Goal: Information Seeking & Learning: Learn about a topic

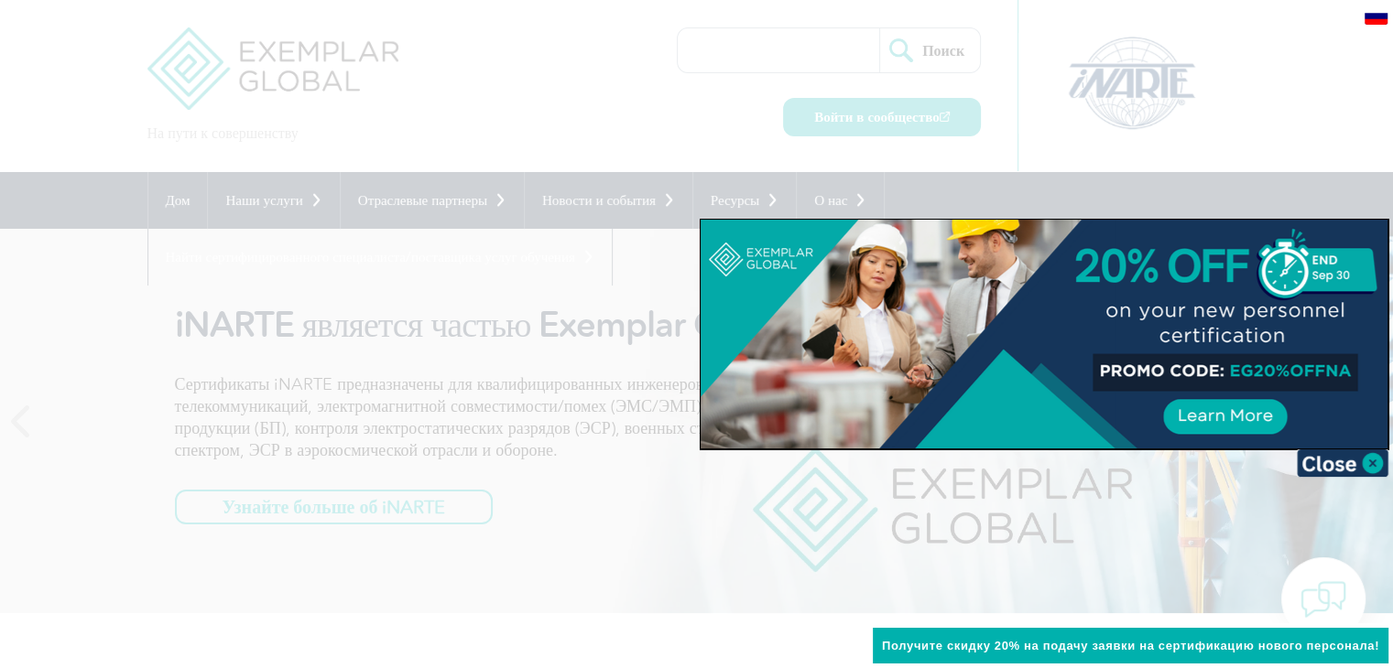
scroll to position [92, 0]
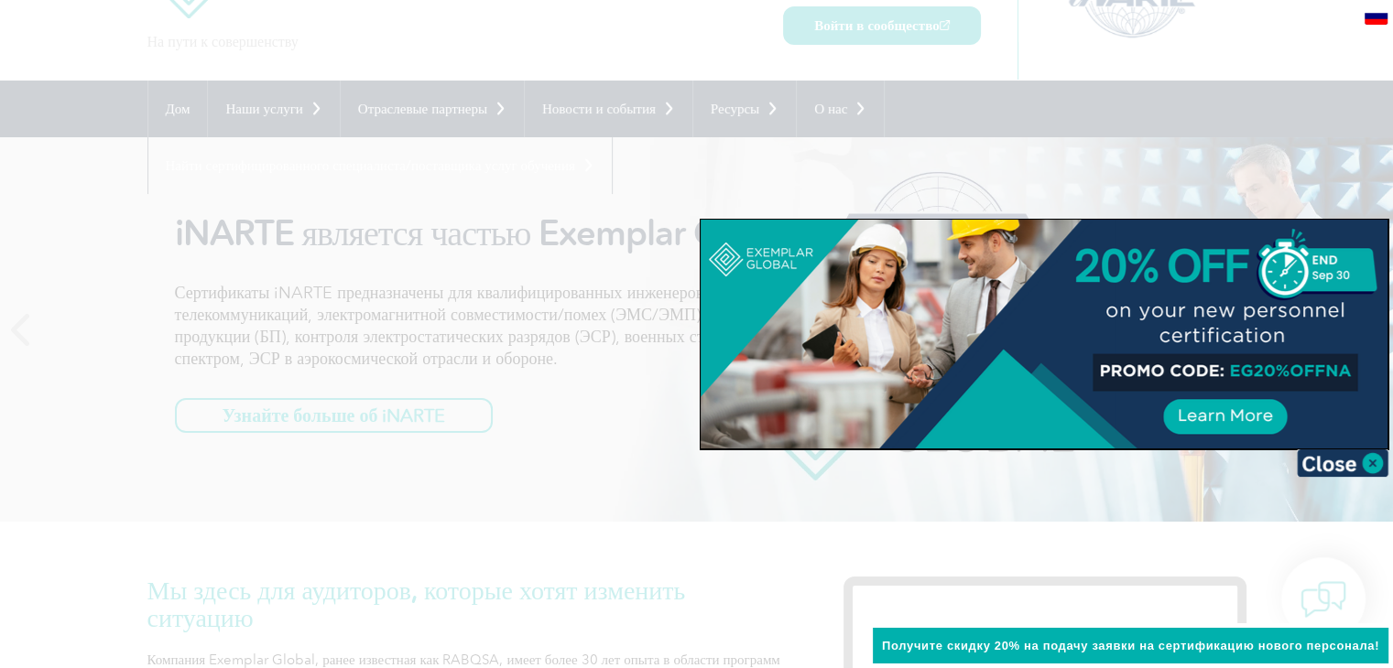
drag, startPoint x: 1374, startPoint y: 469, endPoint x: 1363, endPoint y: 469, distance: 11.0
click at [1372, 469] on img at bounding box center [1343, 463] width 92 height 27
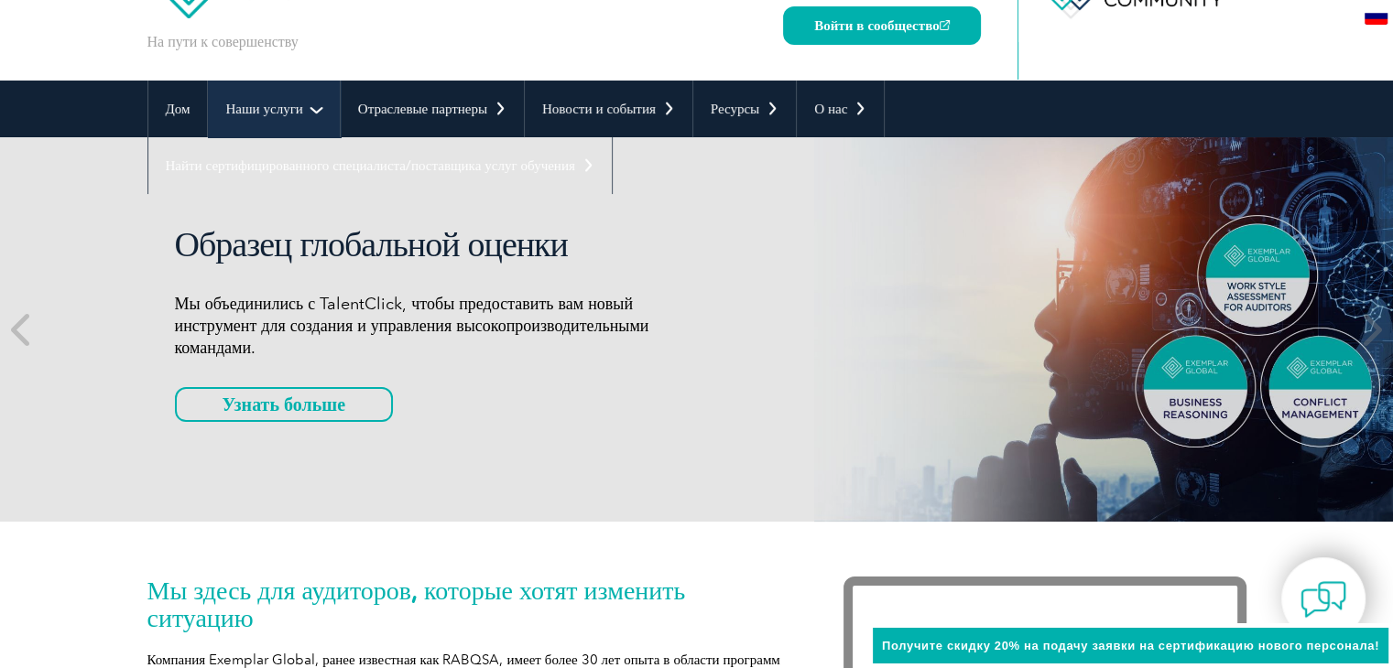
click at [304, 109] on link "Наши услуги" at bounding box center [273, 109] width 131 height 57
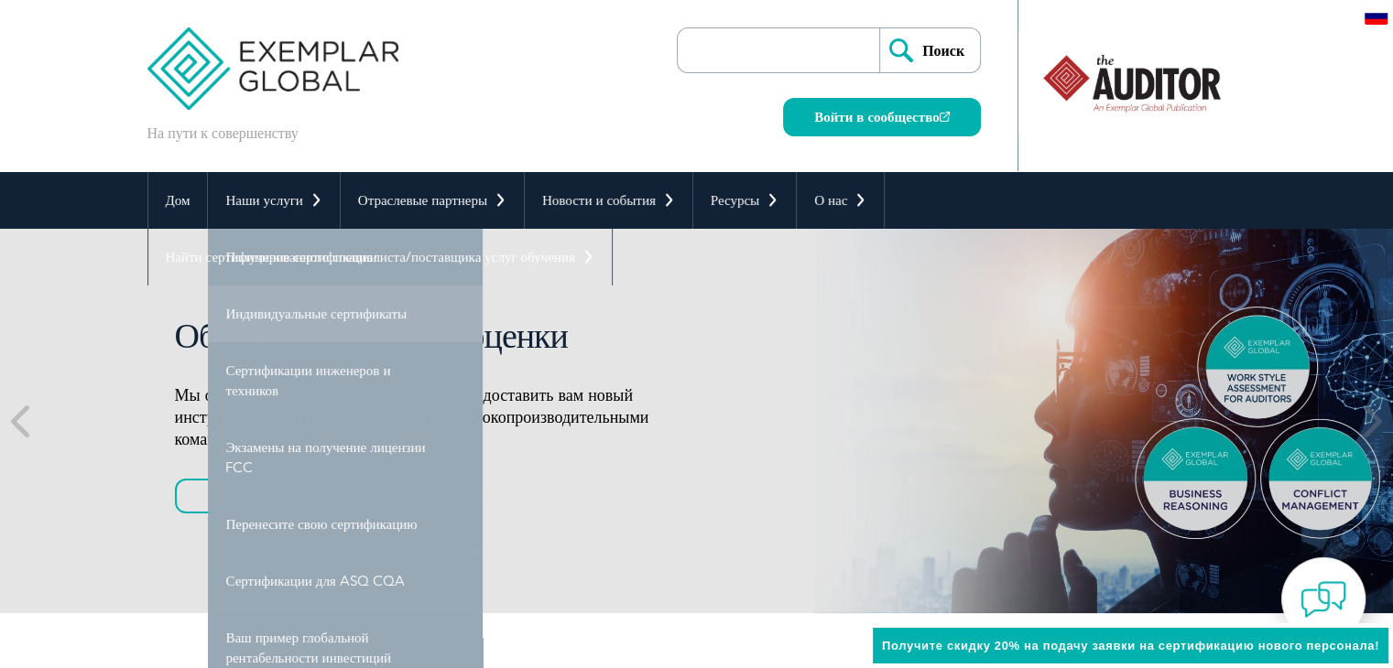
click at [345, 304] on link "Индивидуальные сертификаты" at bounding box center [345, 314] width 275 height 57
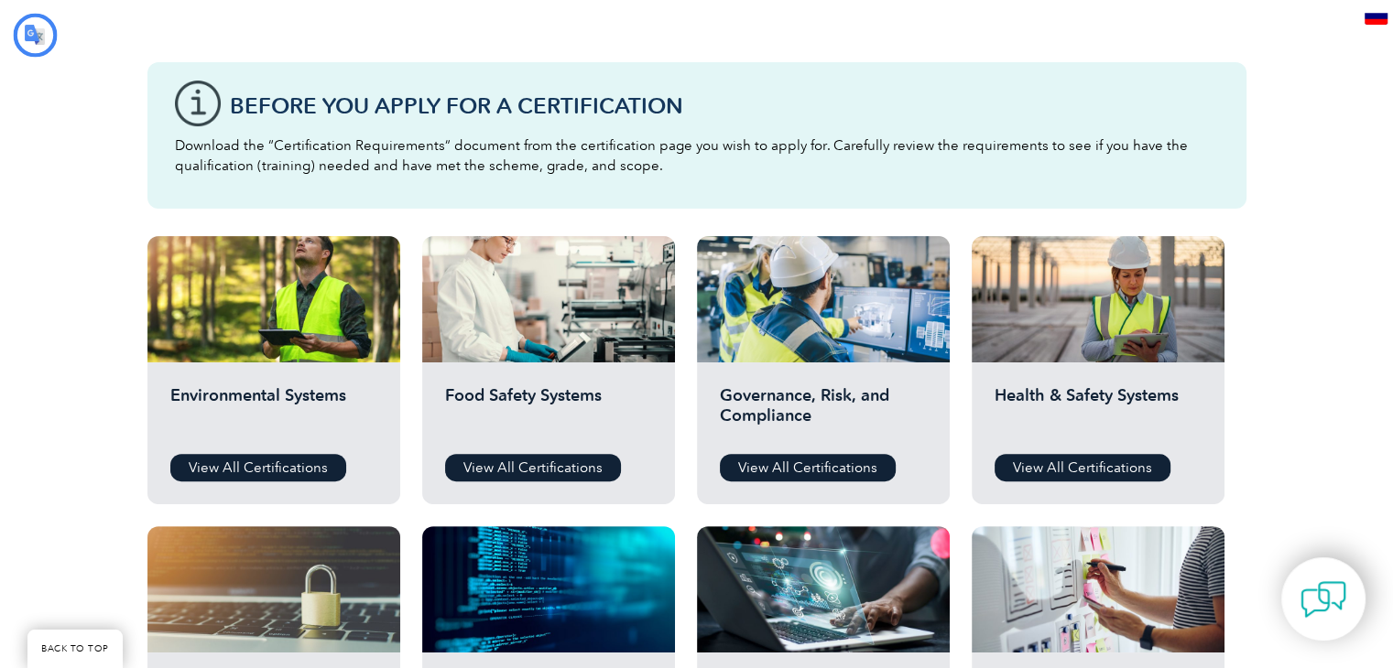
scroll to position [459, 0]
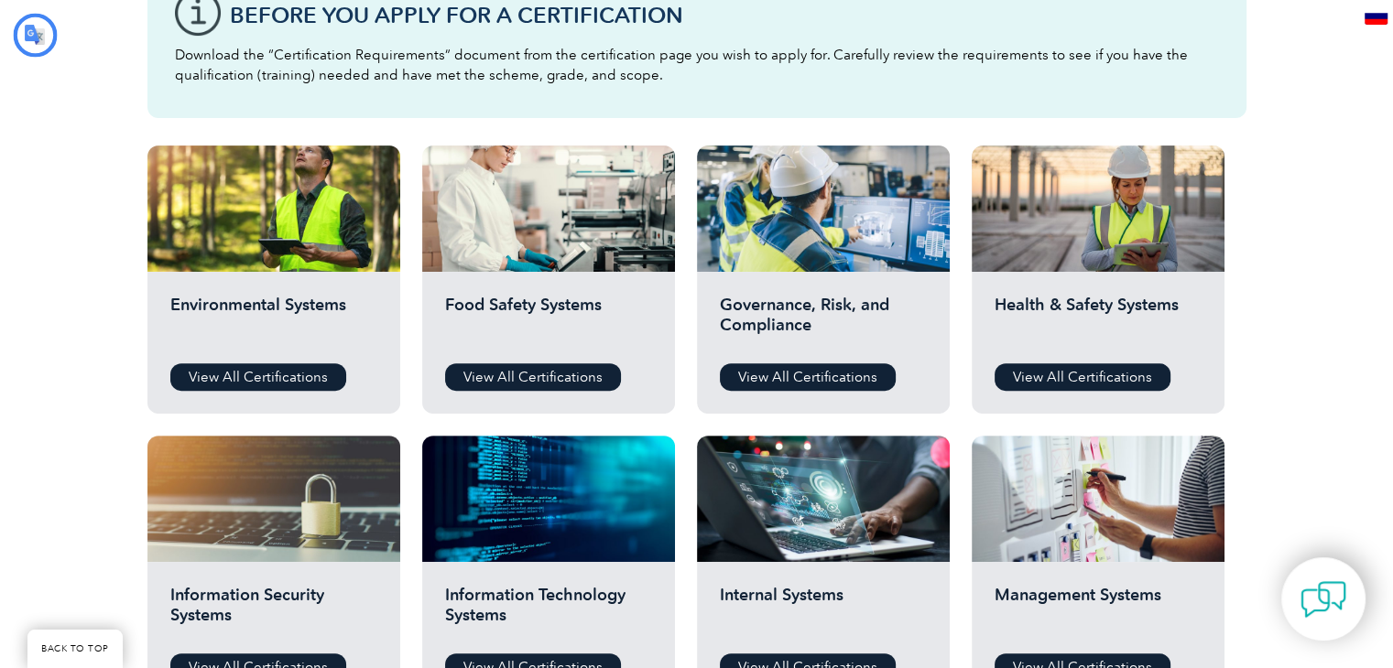
type input "Поиск"
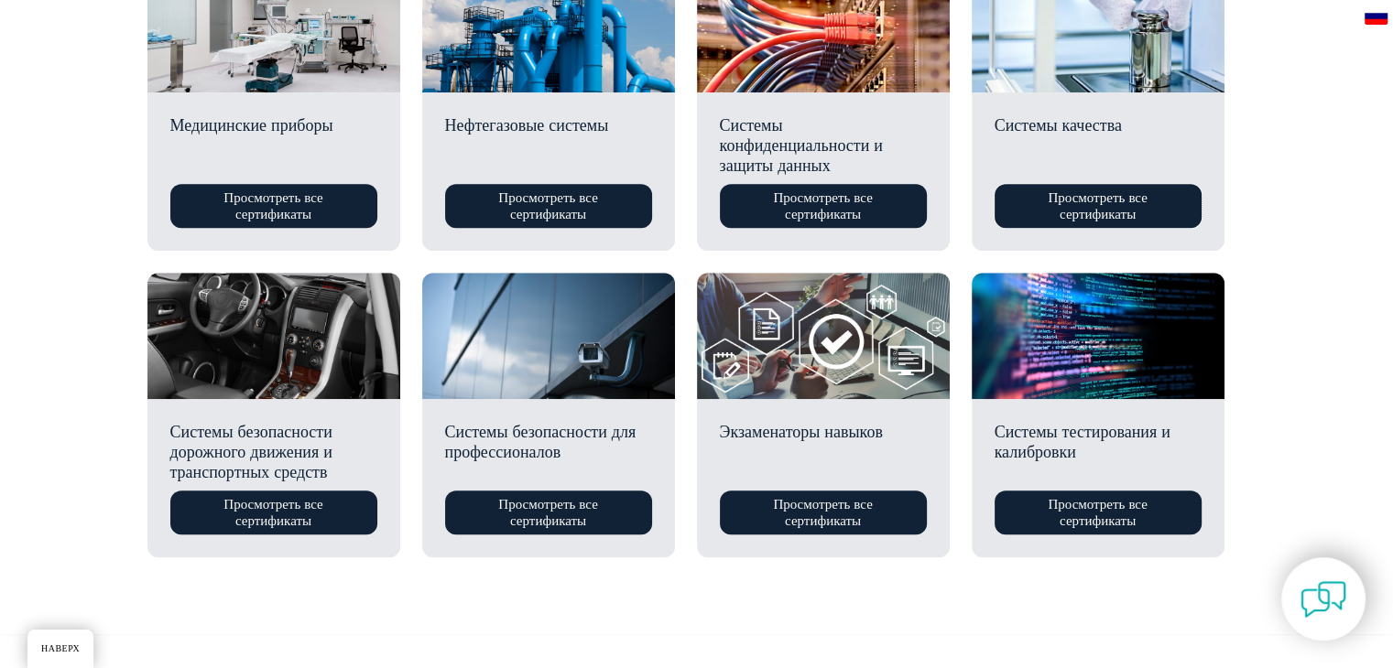
scroll to position [1374, 0]
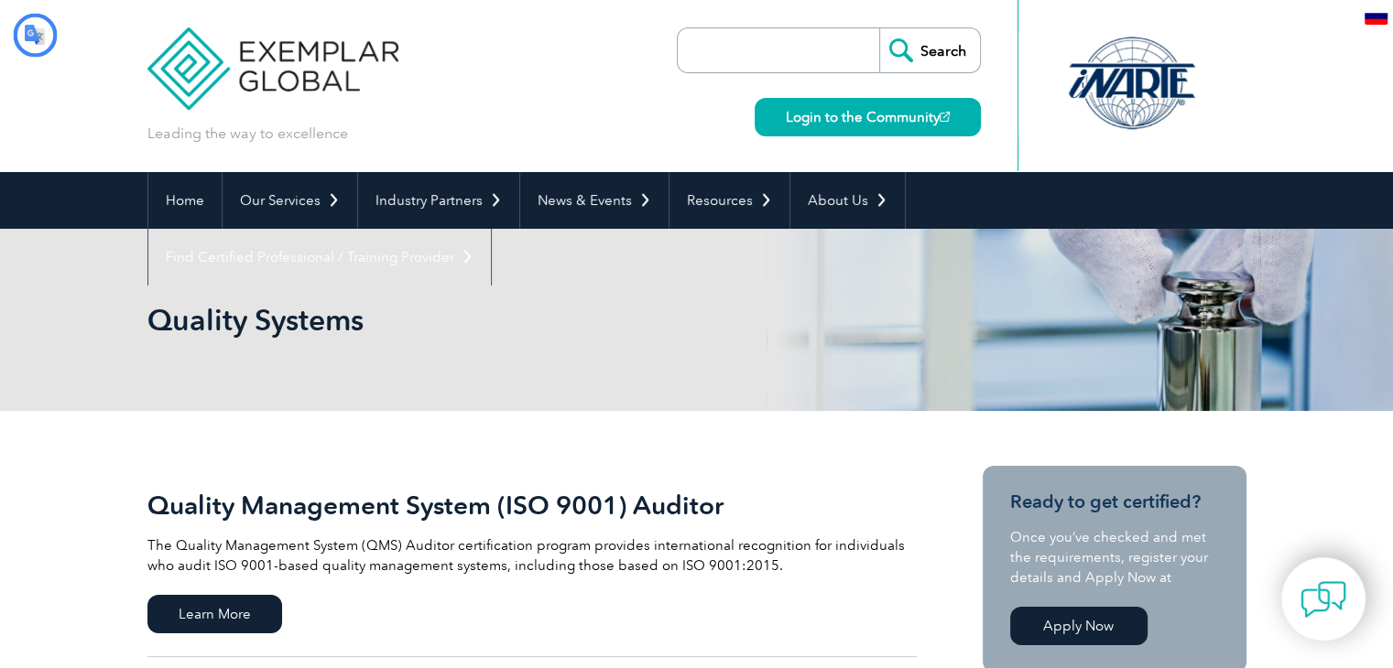
type input "Поиск"
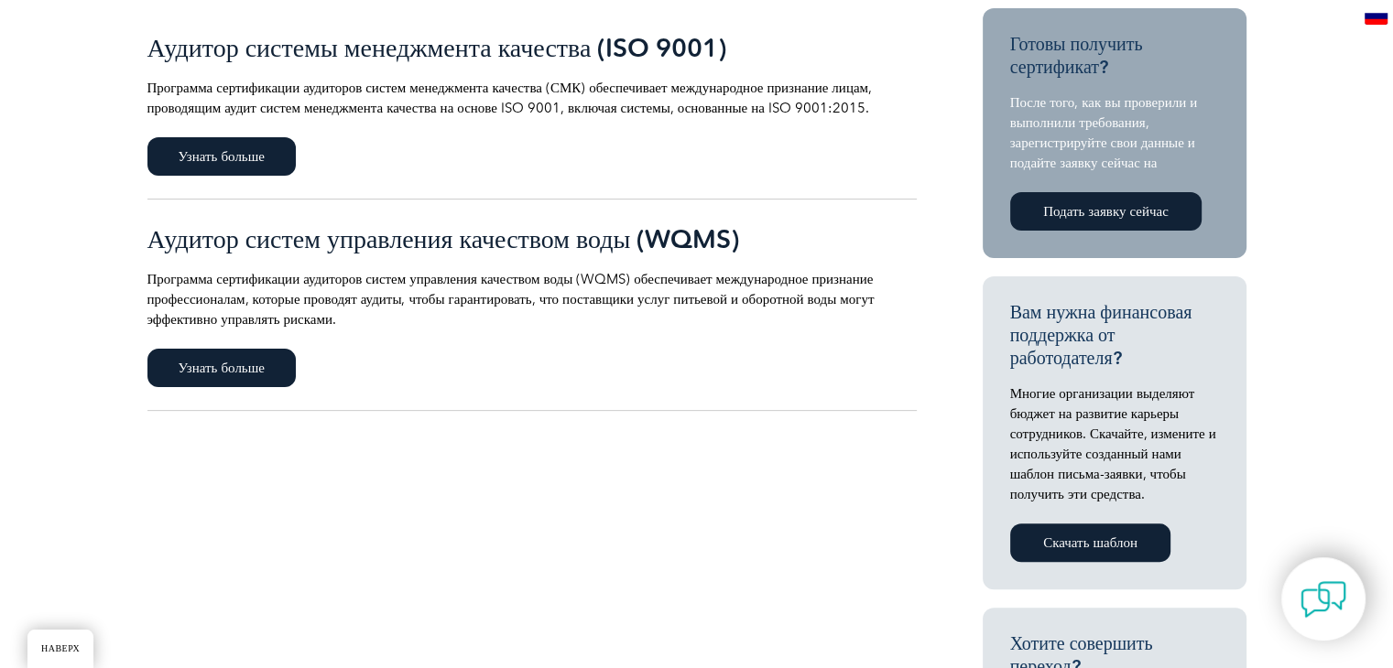
scroll to position [366, 0]
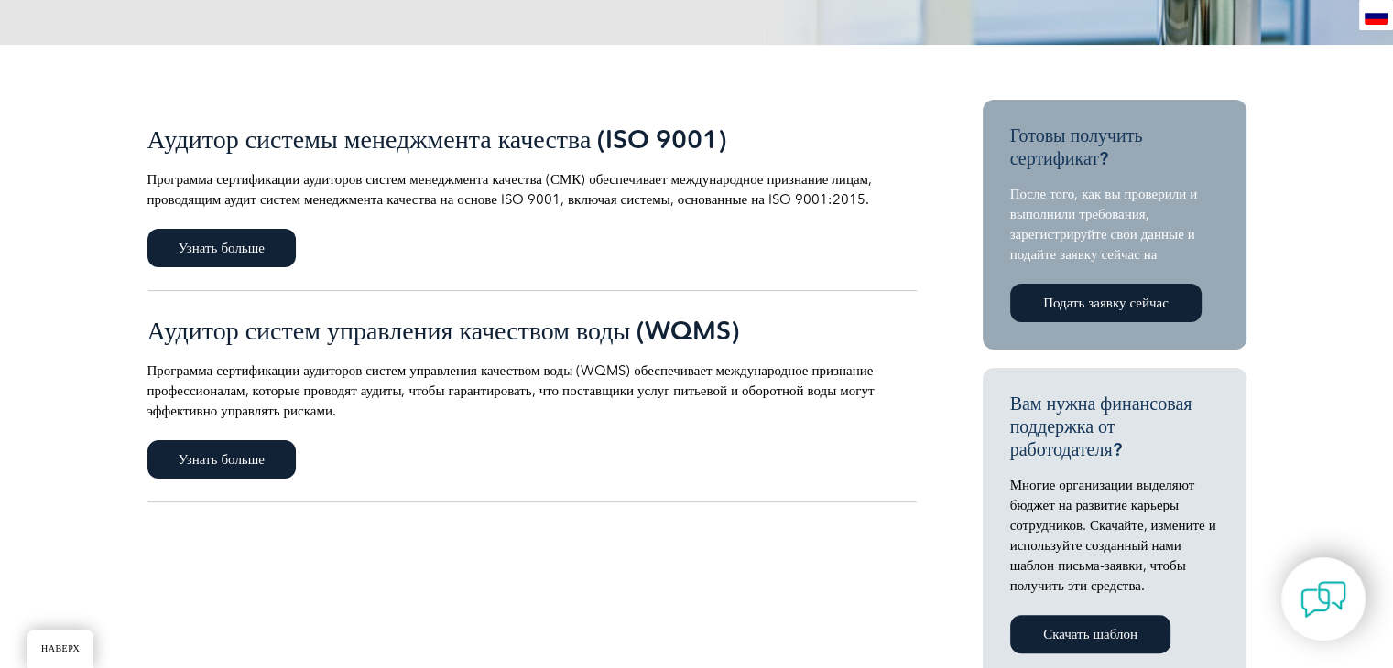
click at [366, 157] on div "Аудитор системы менеджмента качества (ISO 9001) Программа сертификации аудиторо…" at bounding box center [531, 167] width 769 height 85
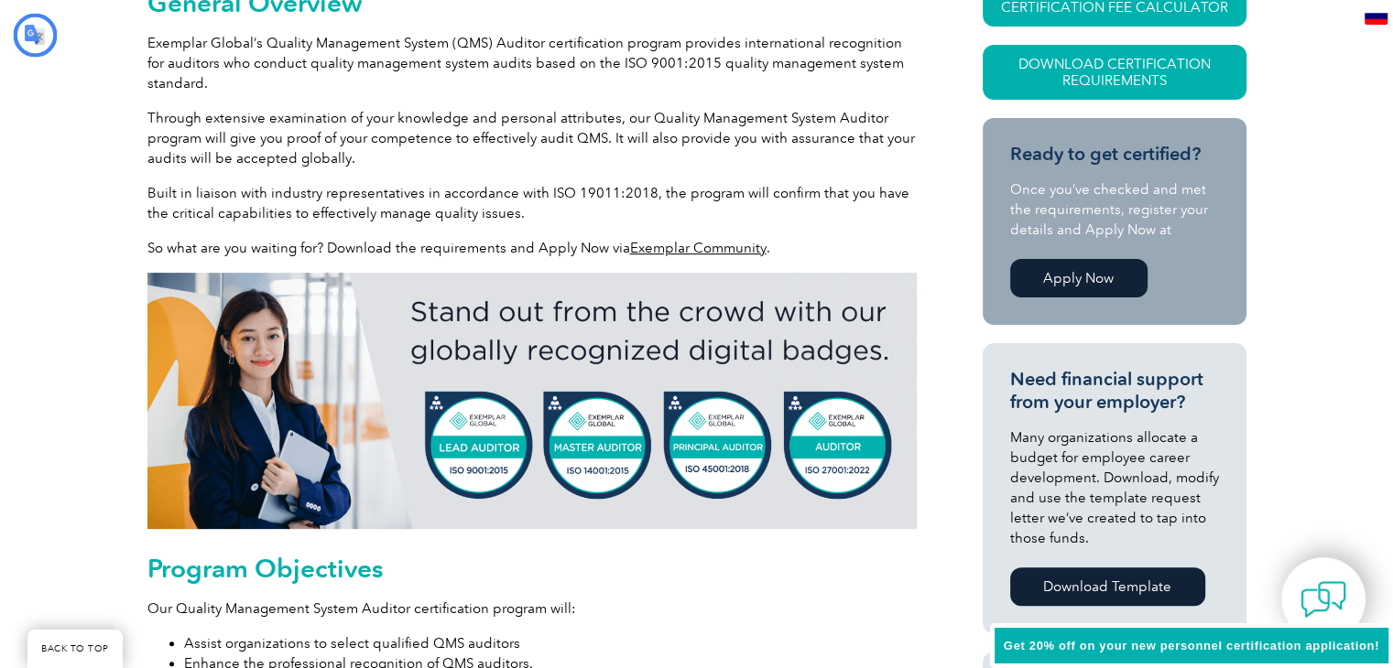
type input "Поиск"
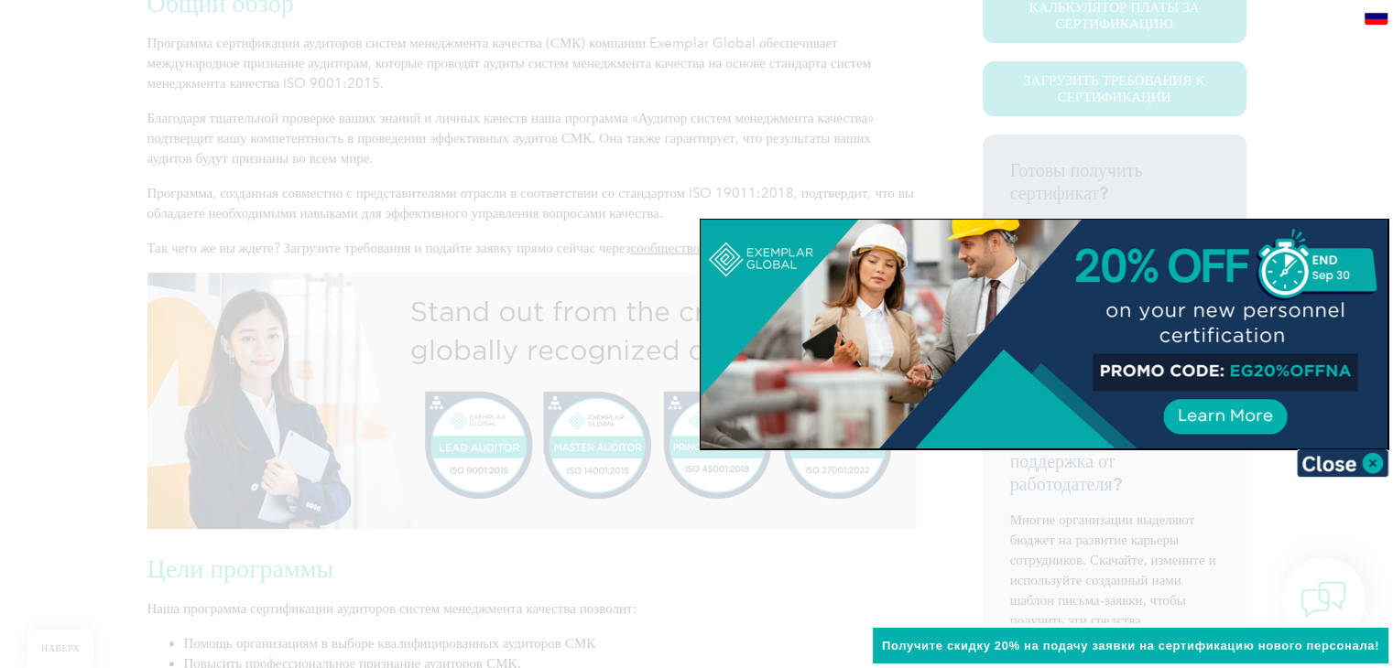
click at [312, 154] on div at bounding box center [696, 334] width 1393 height 668
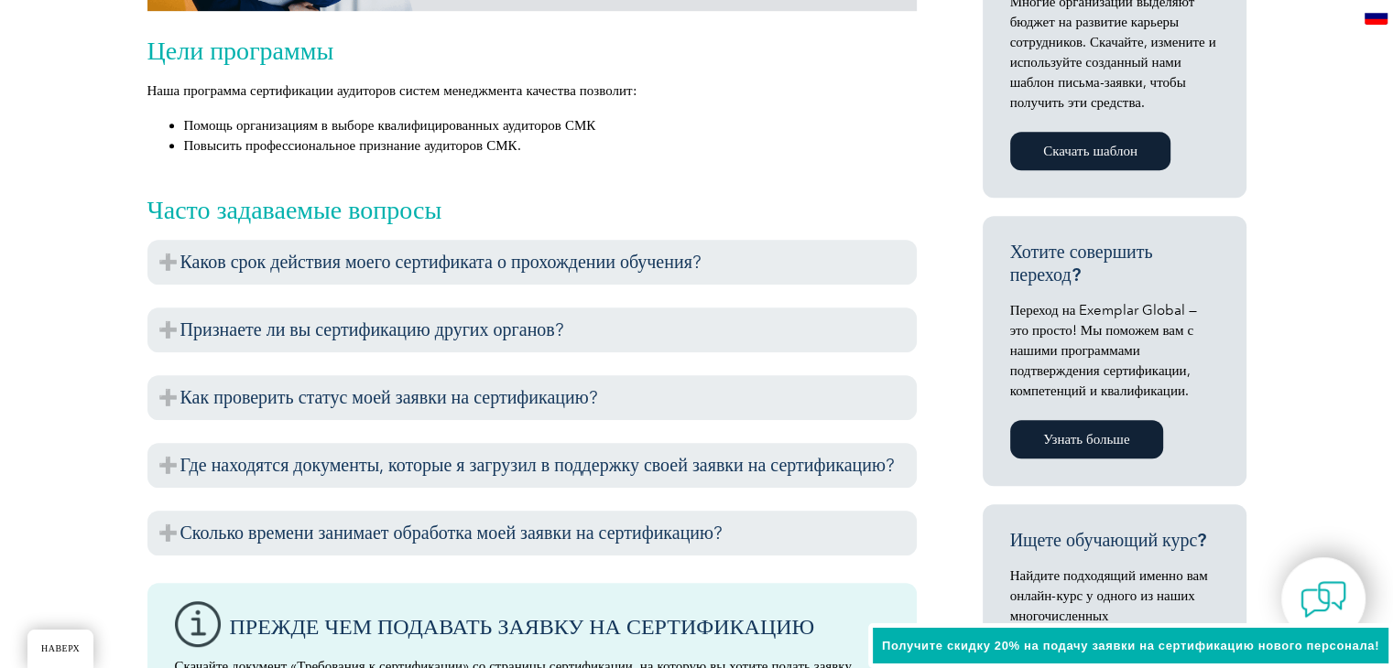
scroll to position [1027, 0]
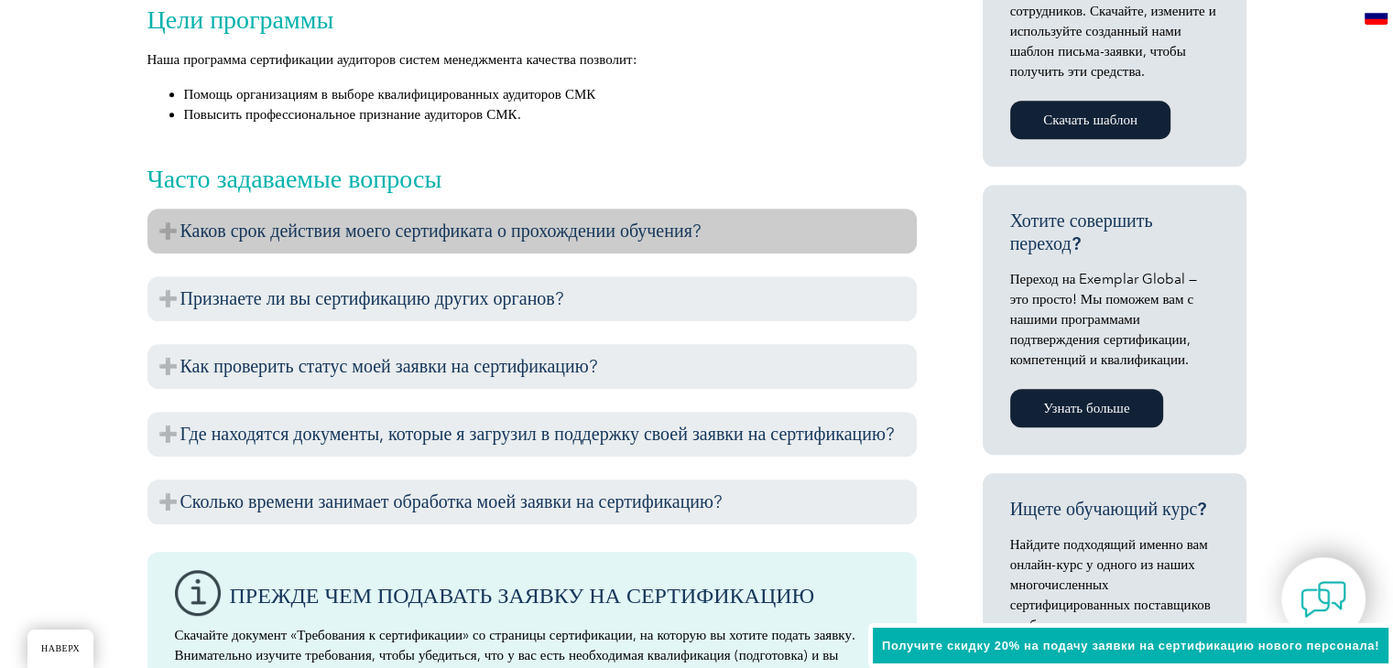
click at [147, 227] on h3 "Каков срок действия моего сертификата о прохождении обучения?" at bounding box center [531, 231] width 769 height 45
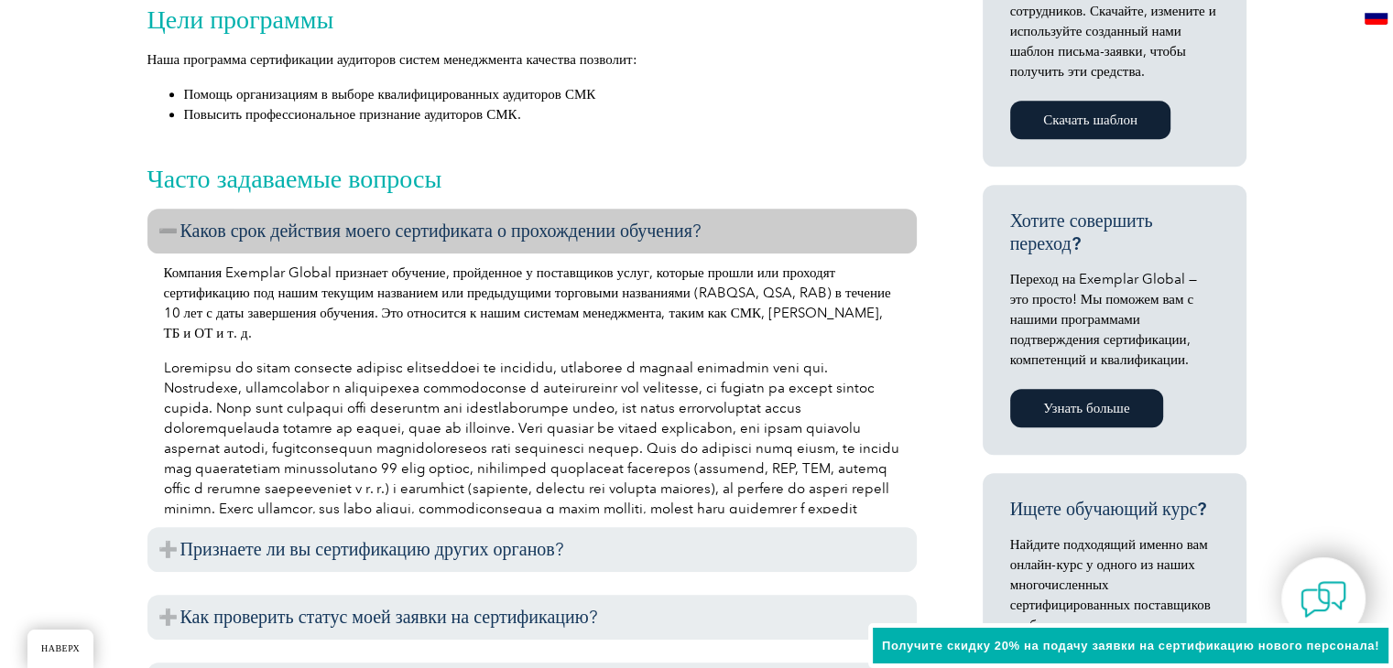
click at [165, 213] on h3 "Каков срок действия моего сертификата о прохождении обучения?" at bounding box center [531, 231] width 769 height 45
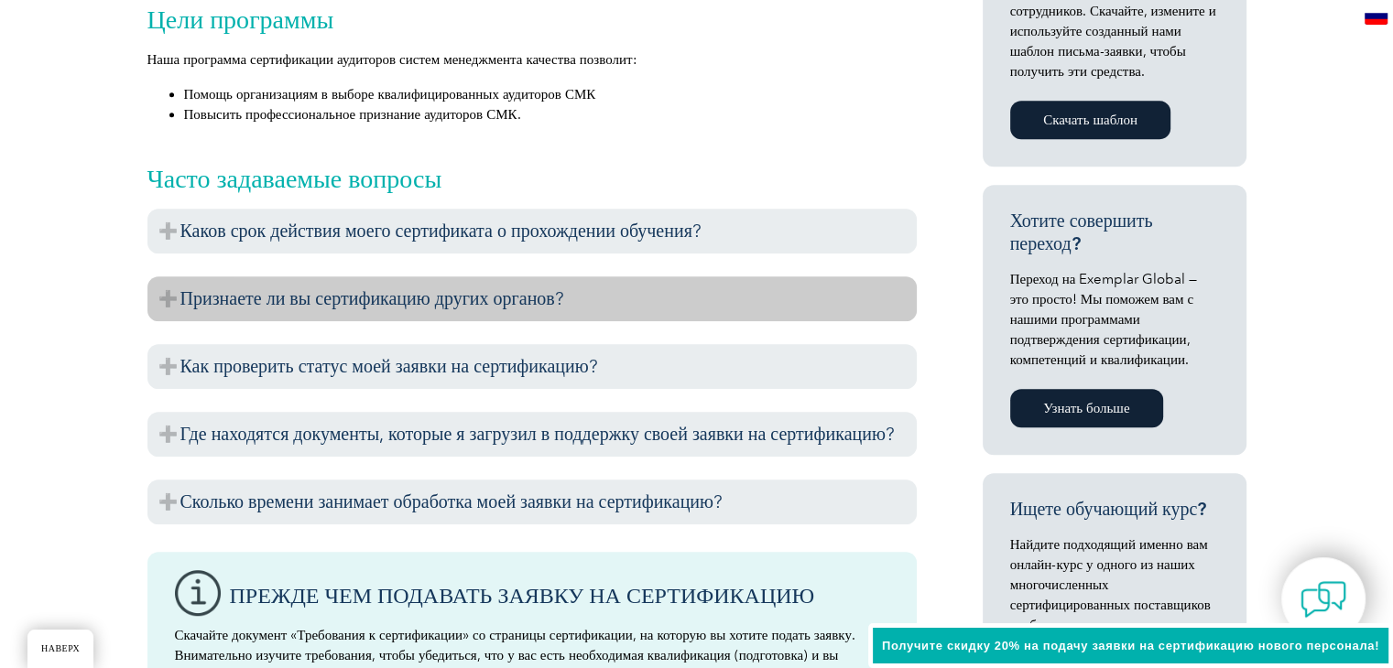
click at [180, 296] on font "Признаете ли вы сертификацию других органов?" at bounding box center [372, 299] width 384 height 22
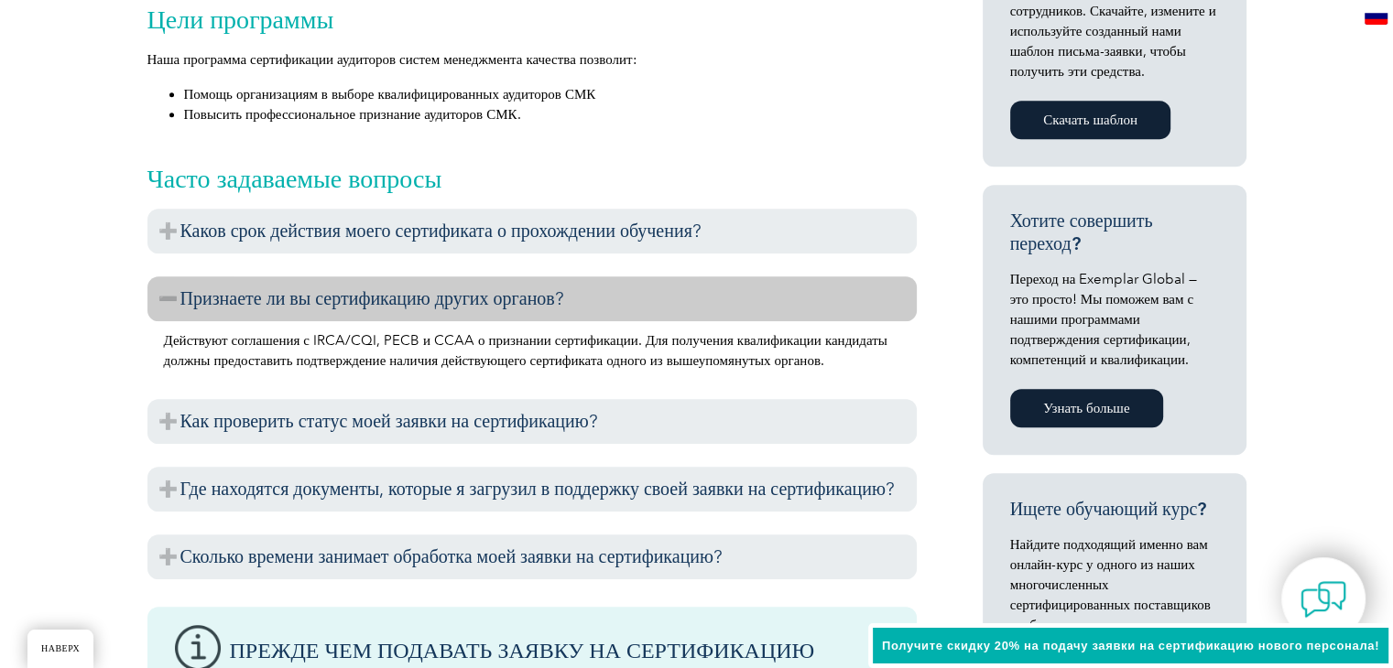
click at [180, 296] on font "Признаете ли вы сертификацию других органов?" at bounding box center [372, 299] width 384 height 22
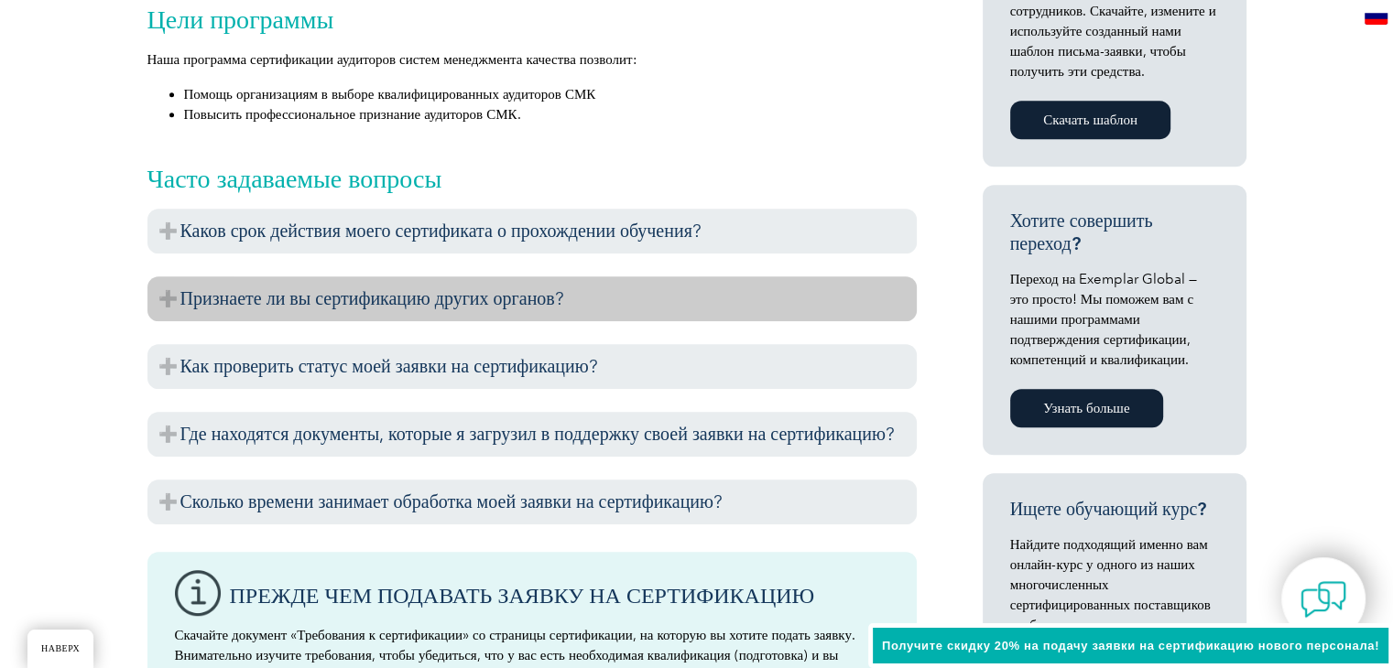
click at [158, 294] on h3 "Признаете ли вы сертификацию других органов?" at bounding box center [531, 299] width 769 height 45
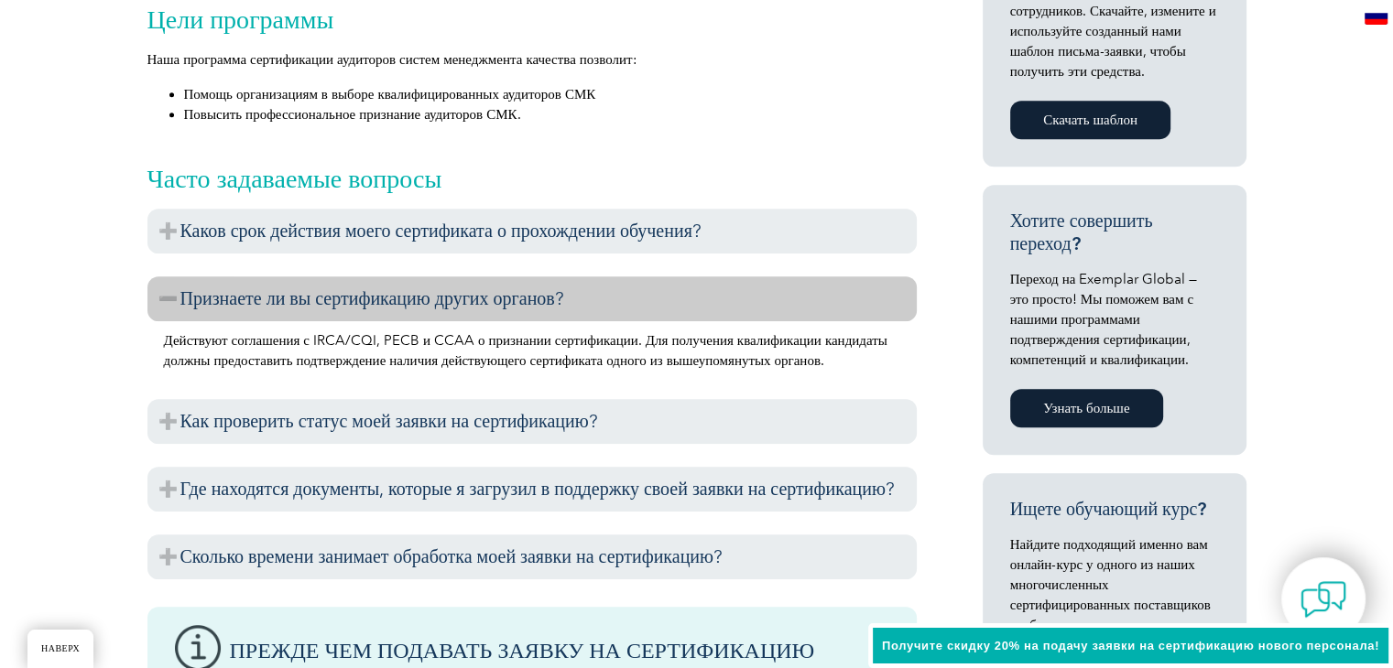
click at [158, 294] on h3 "Признаете ли вы сертификацию других органов?" at bounding box center [531, 299] width 769 height 45
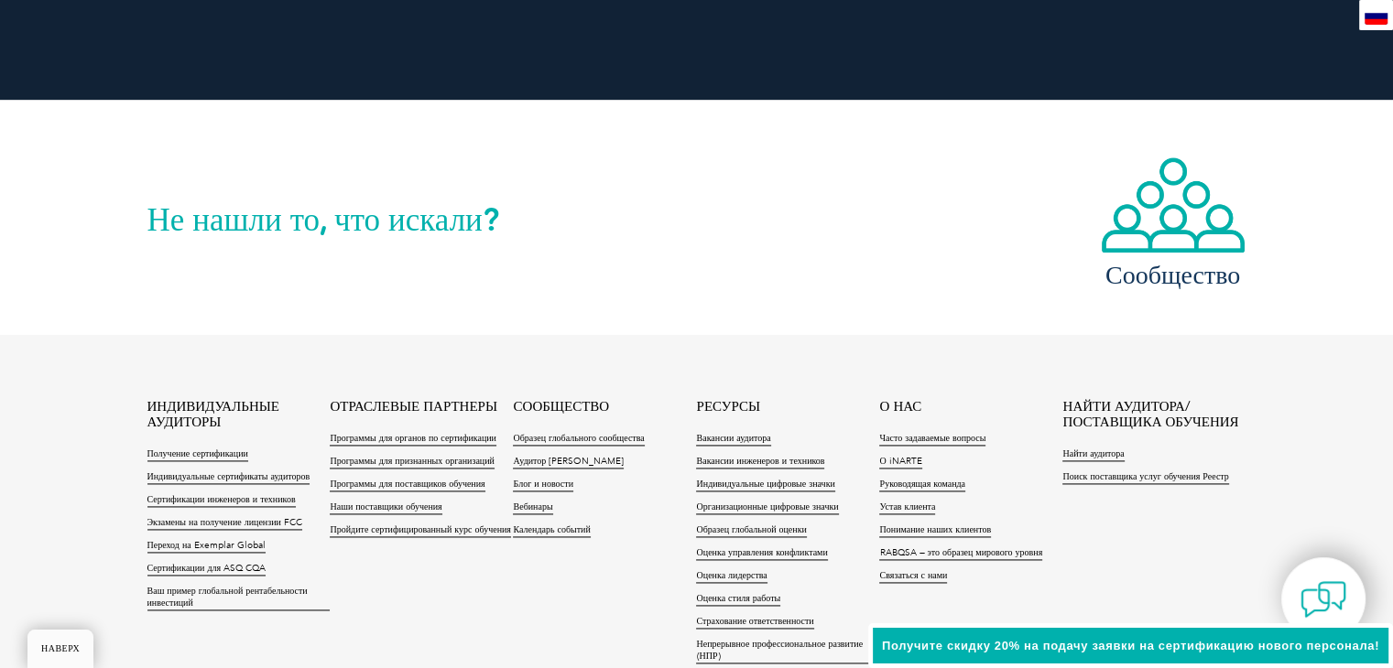
scroll to position [2492, 0]
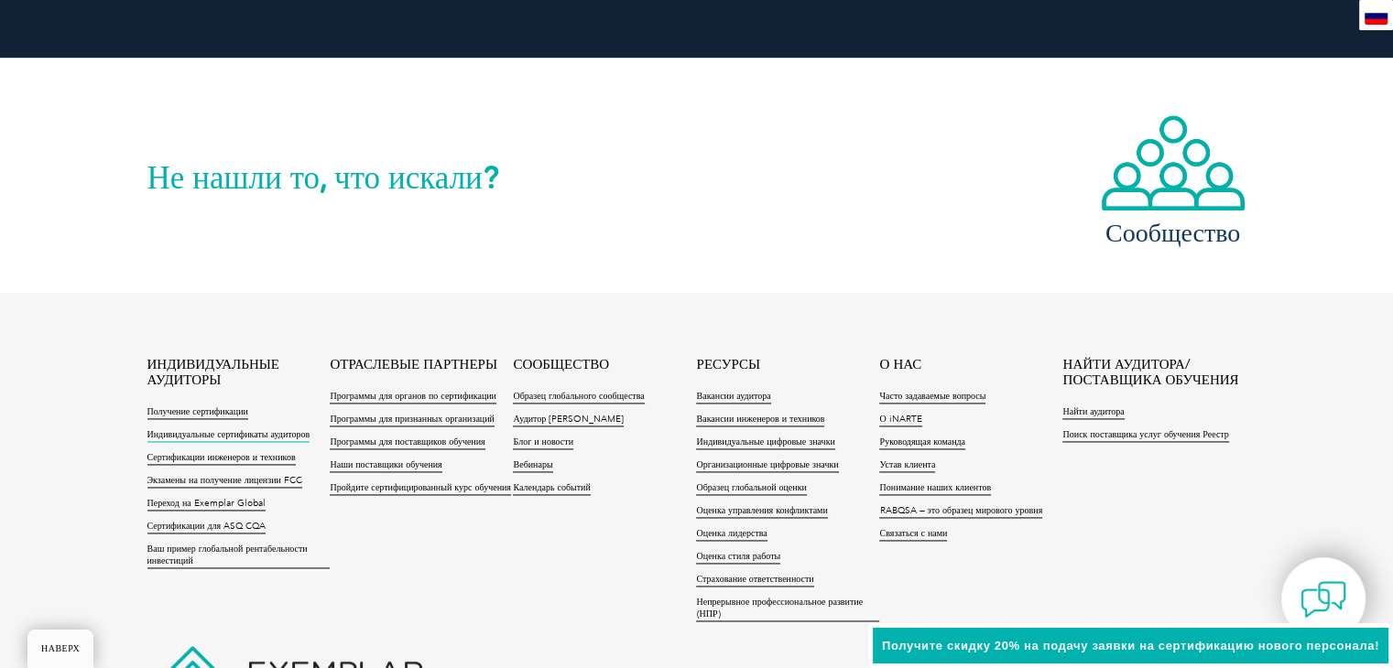
click at [233, 434] on font "Индивидуальные сертификаты аудиторов" at bounding box center [228, 434] width 163 height 11
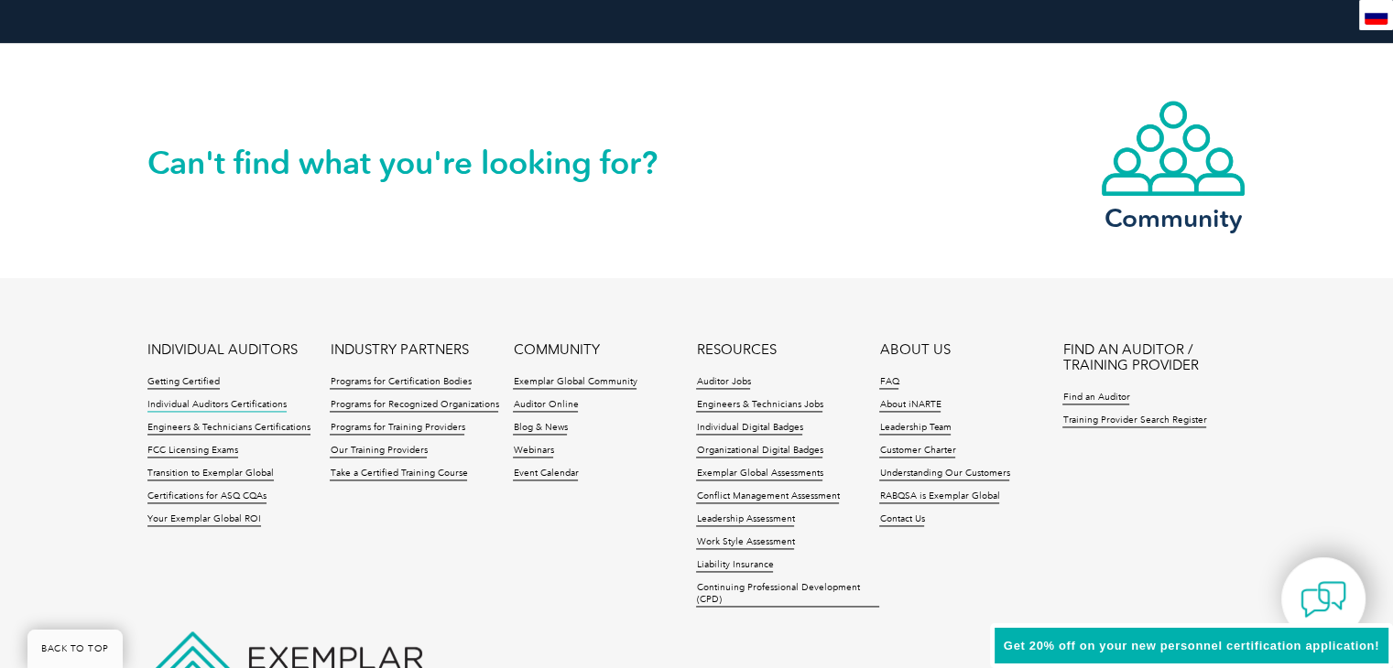
scroll to position [2478, 0]
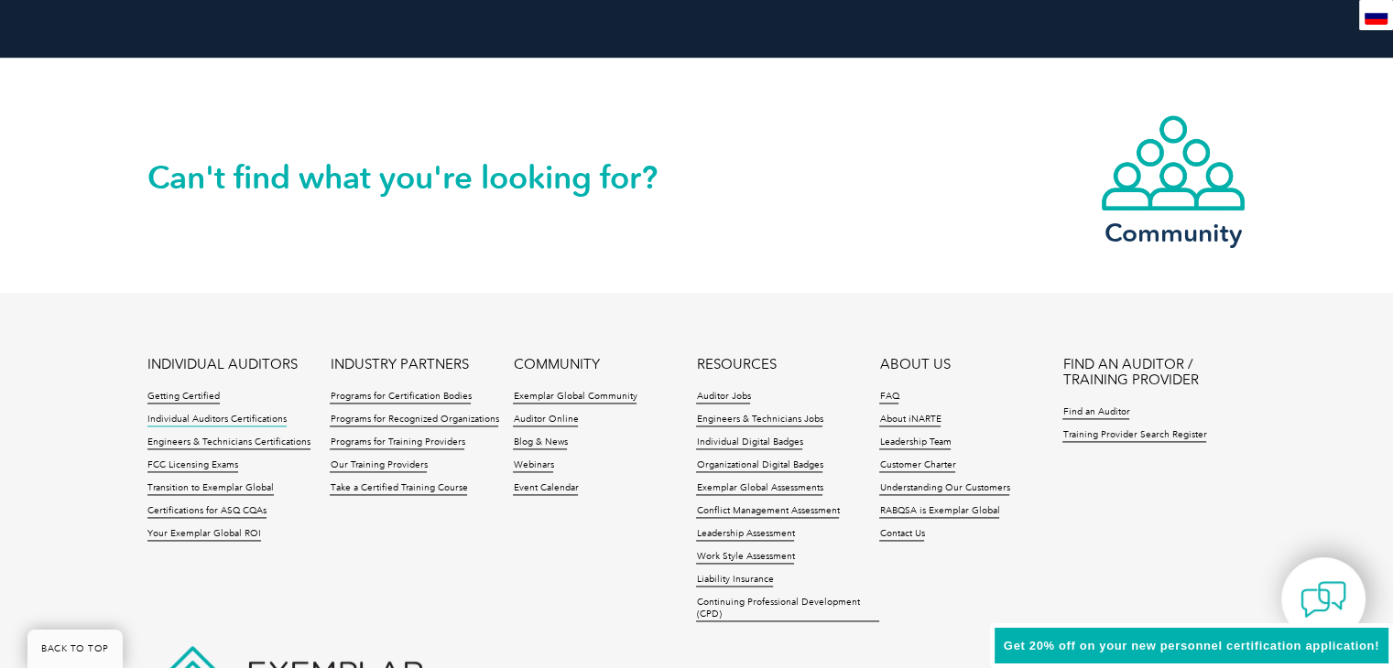
click at [169, 387] on li "INDIVIDUAL AUDITORS Getting Certified Individual Auditors Certifications Engine…" at bounding box center [238, 454] width 183 height 194
click at [162, 396] on link "Getting Certified" at bounding box center [183, 397] width 72 height 13
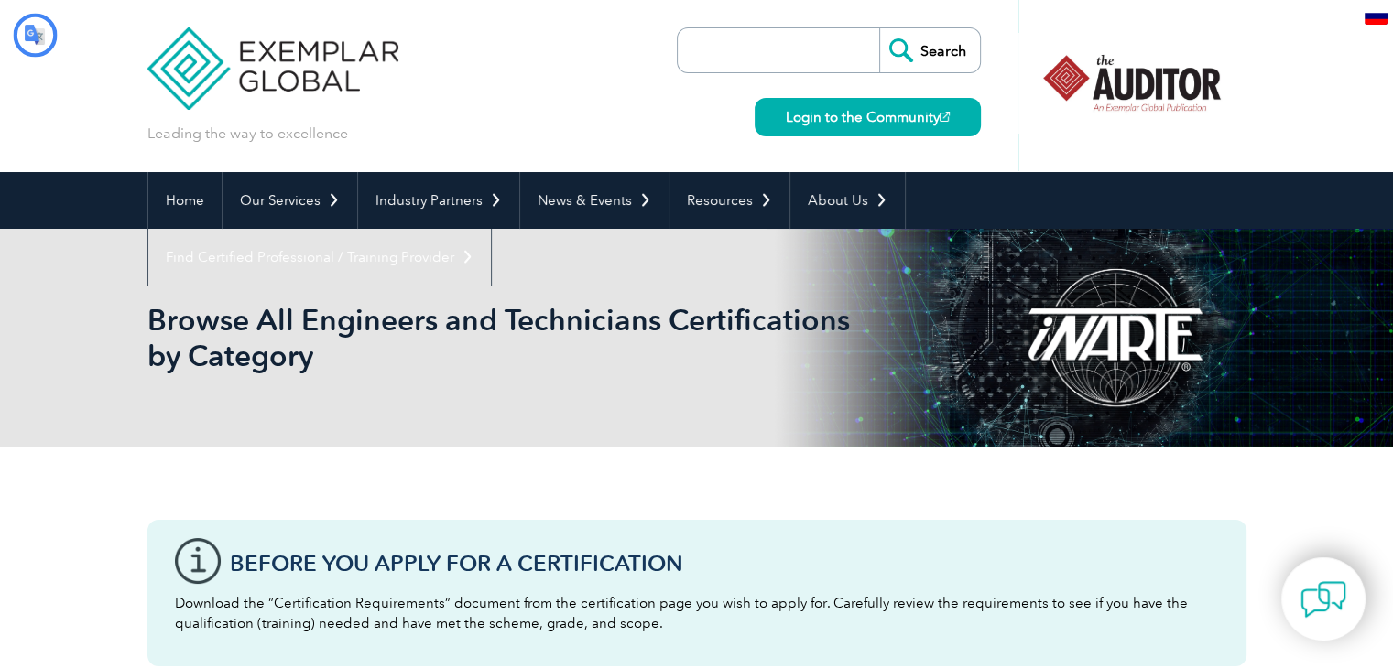
type input "Поиск"
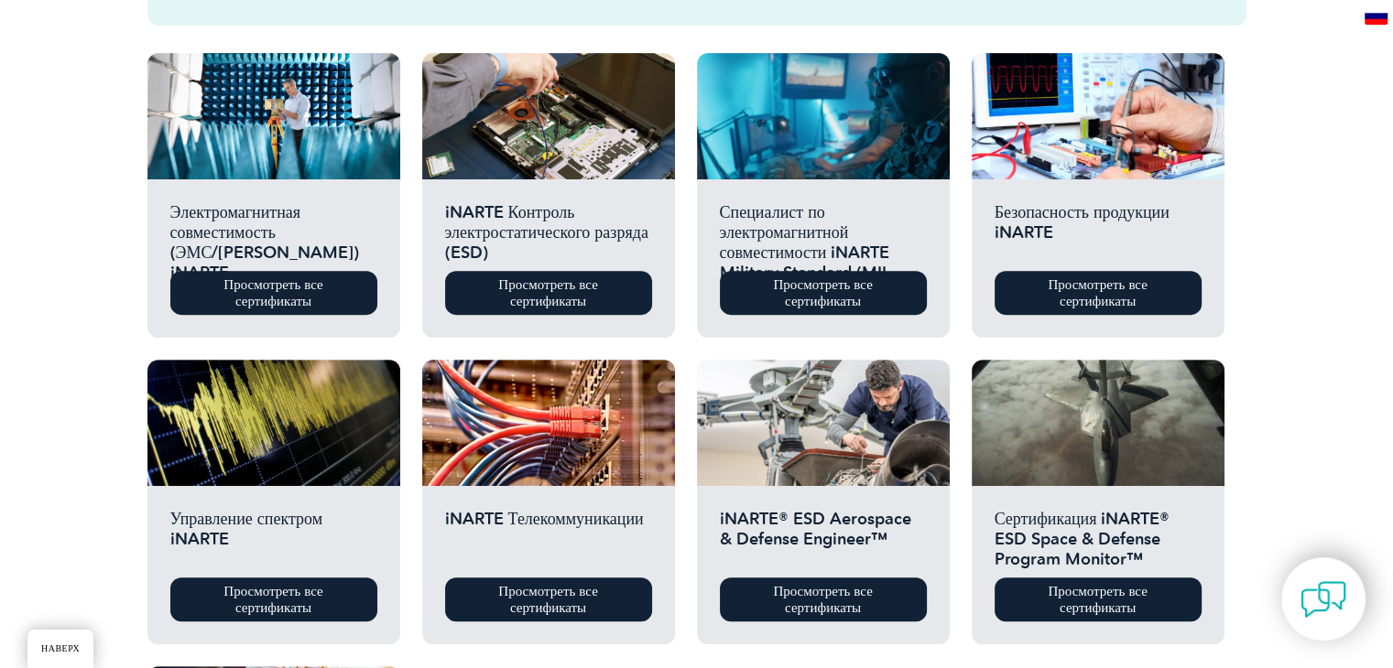
scroll to position [733, 0]
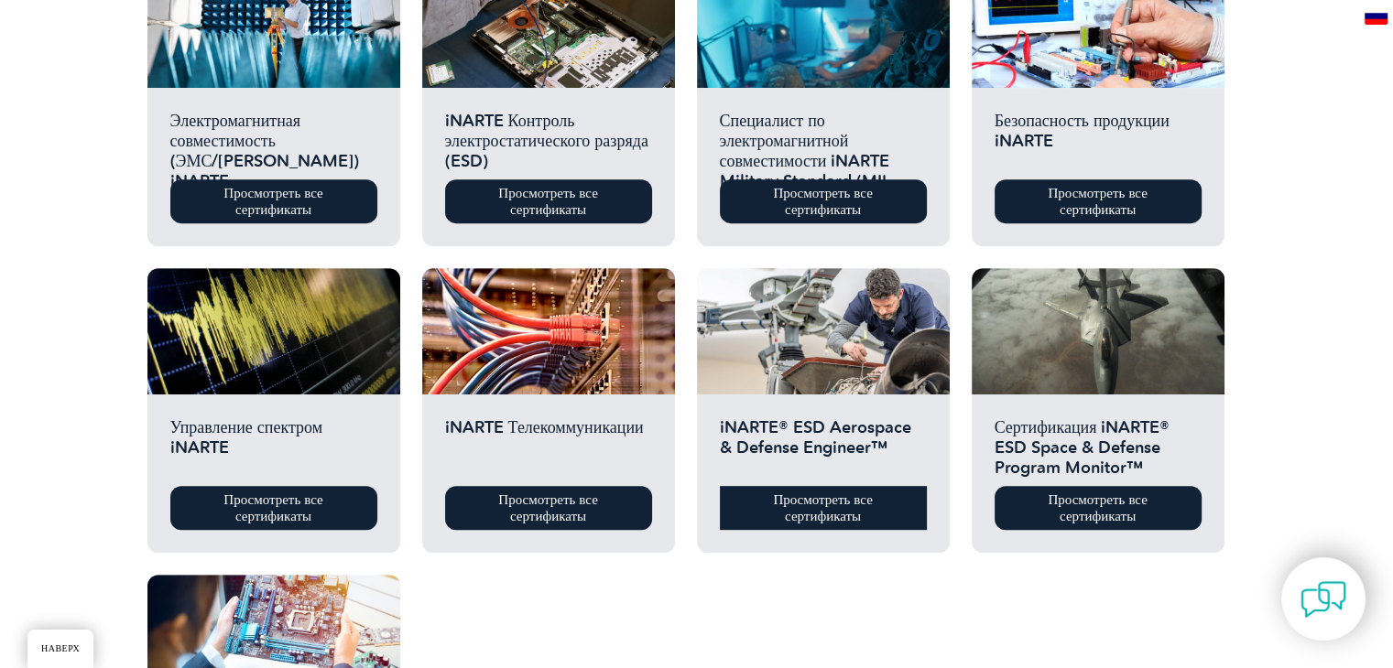
click at [871, 519] on link "Просмотреть все сертификаты" at bounding box center [823, 508] width 207 height 44
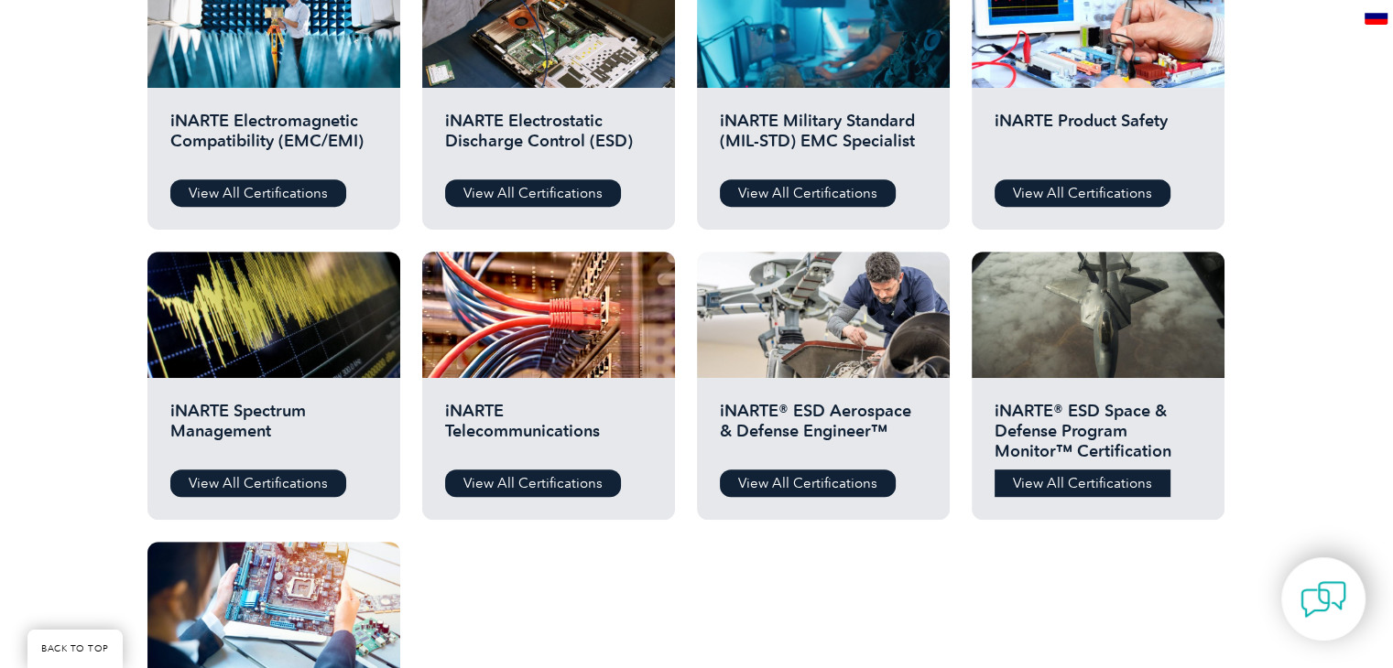
click at [1086, 487] on link "View All Certifications" at bounding box center [1082, 483] width 176 height 27
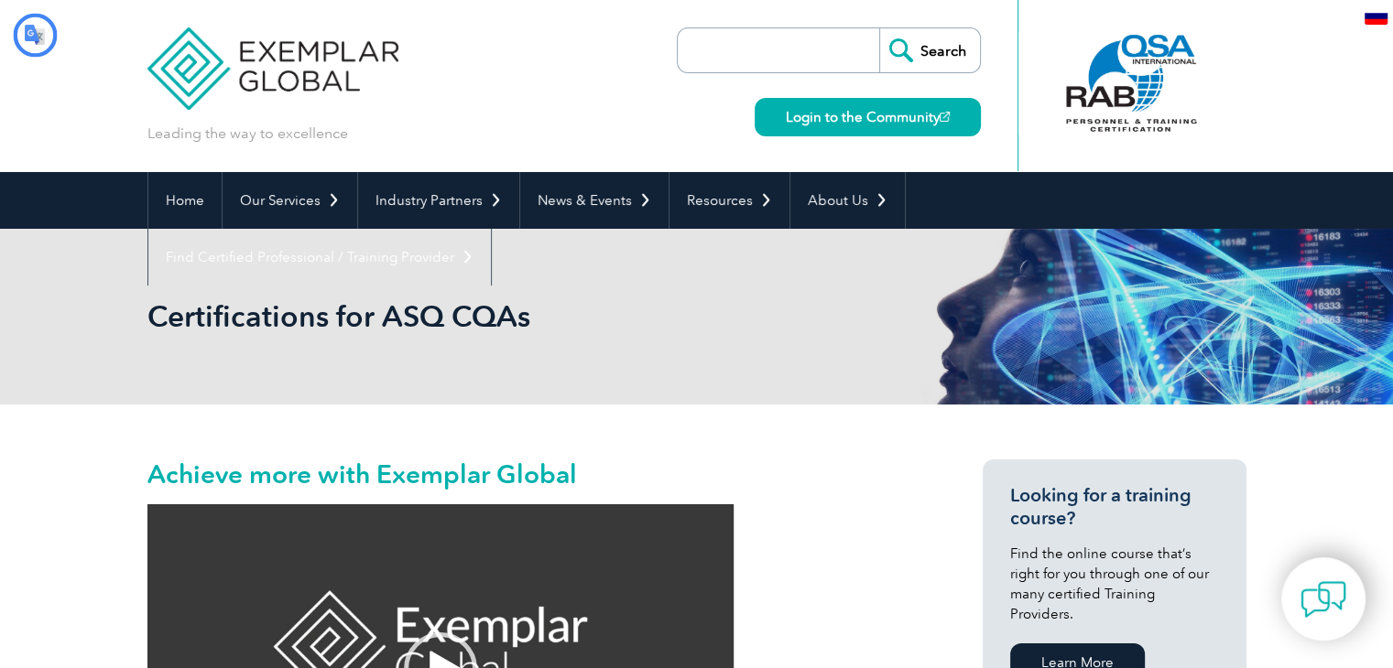
type input "Поиск"
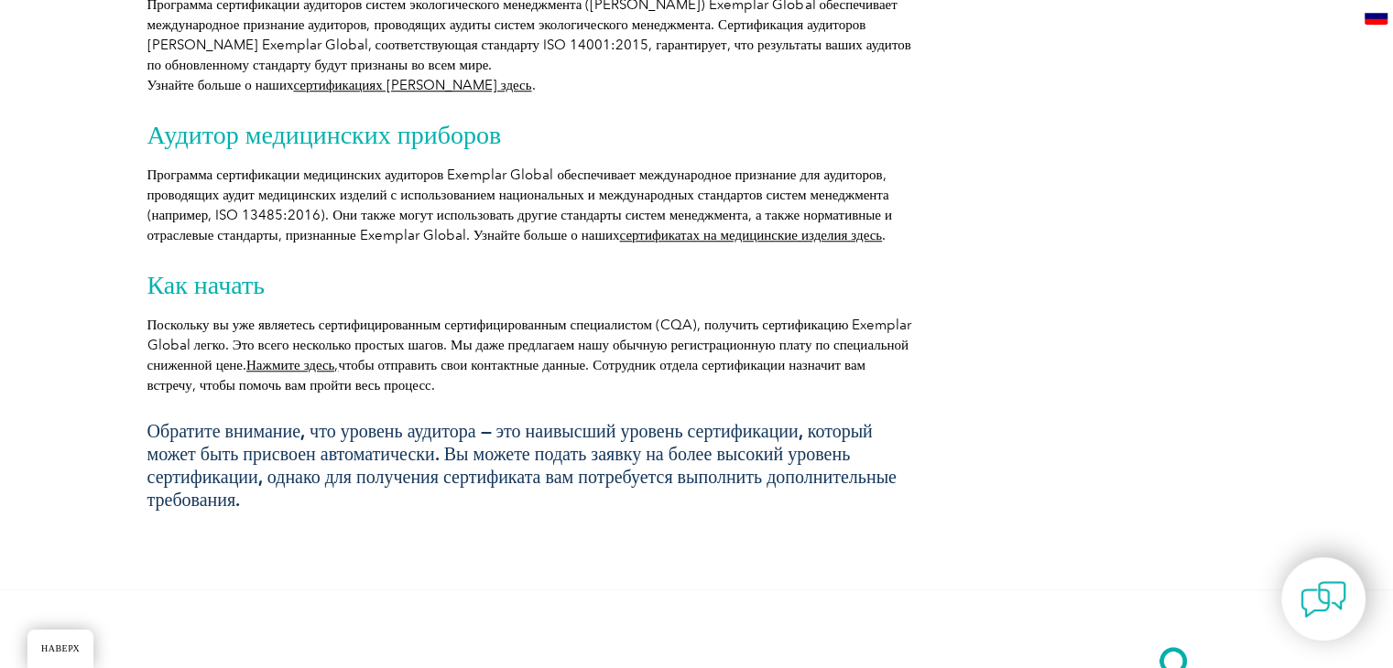
scroll to position [1557, 0]
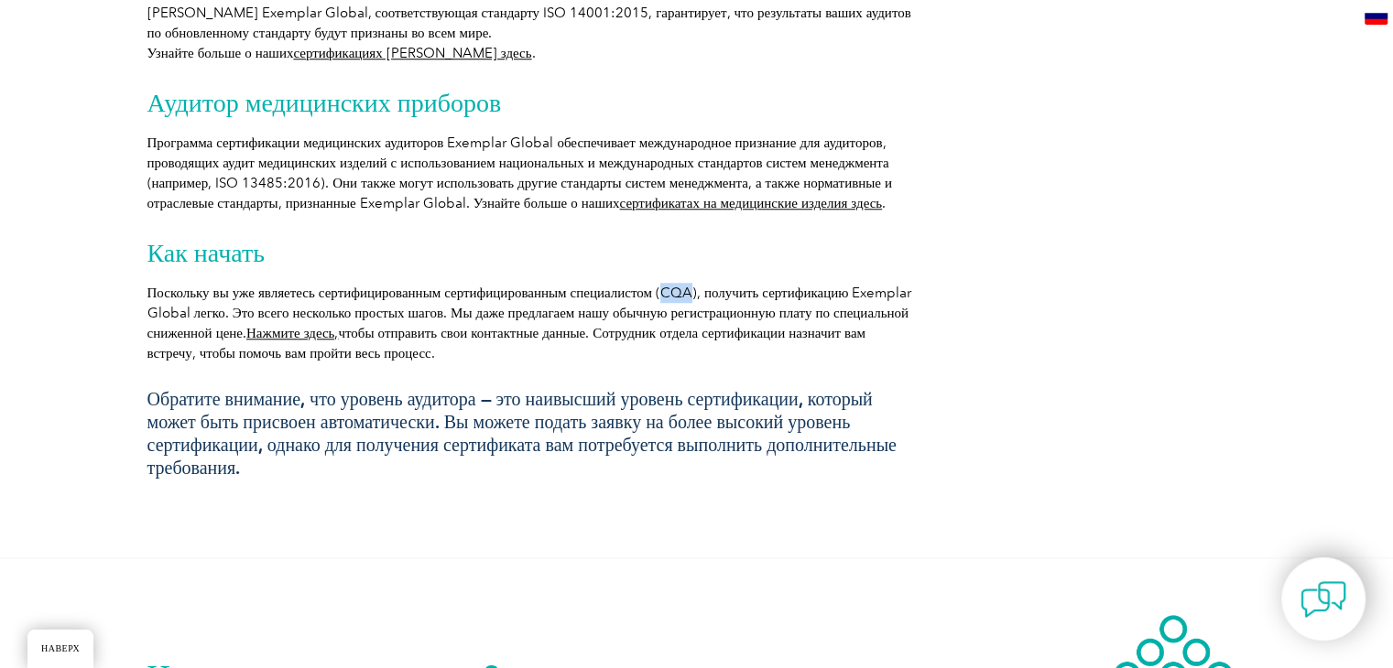
drag, startPoint x: 658, startPoint y: 299, endPoint x: 689, endPoint y: 299, distance: 30.2
click at [689, 299] on font "Поскольку вы уже являетесь сертифицированным сертифицированным специалистом (CQ…" at bounding box center [529, 313] width 765 height 57
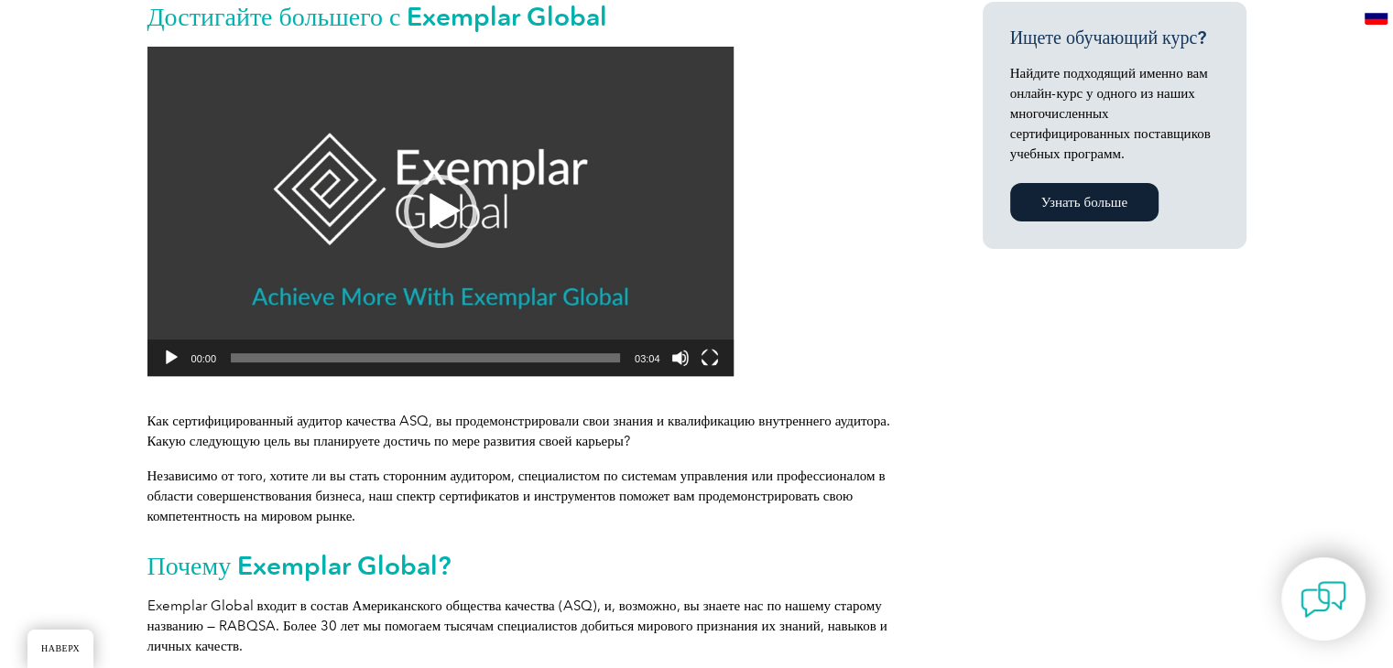
scroll to position [0, 0]
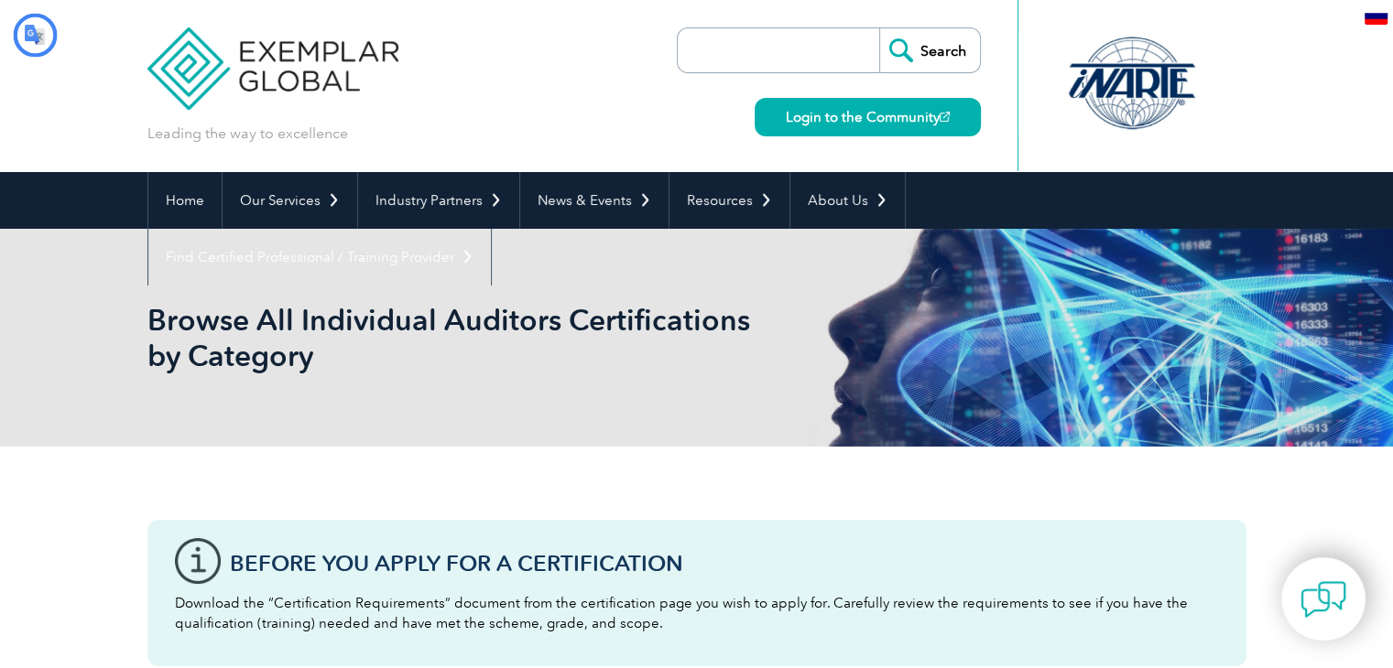
type input "Поиск"
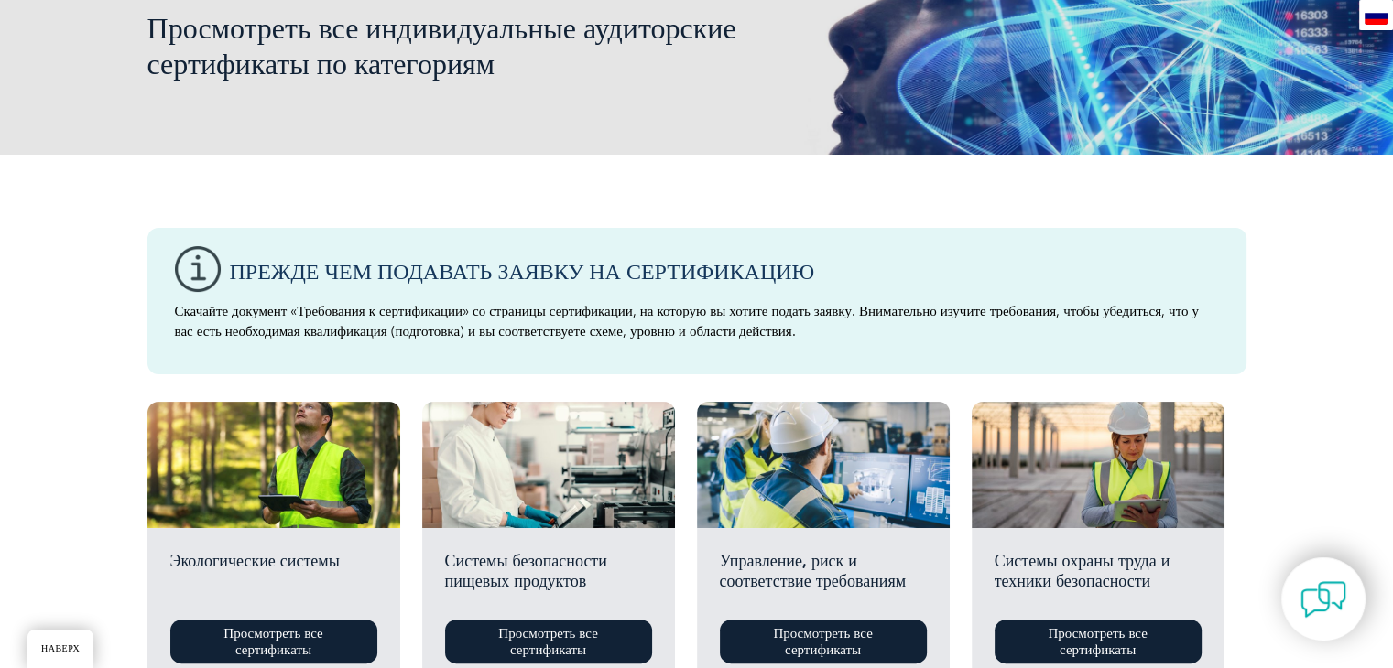
scroll to position [458, 0]
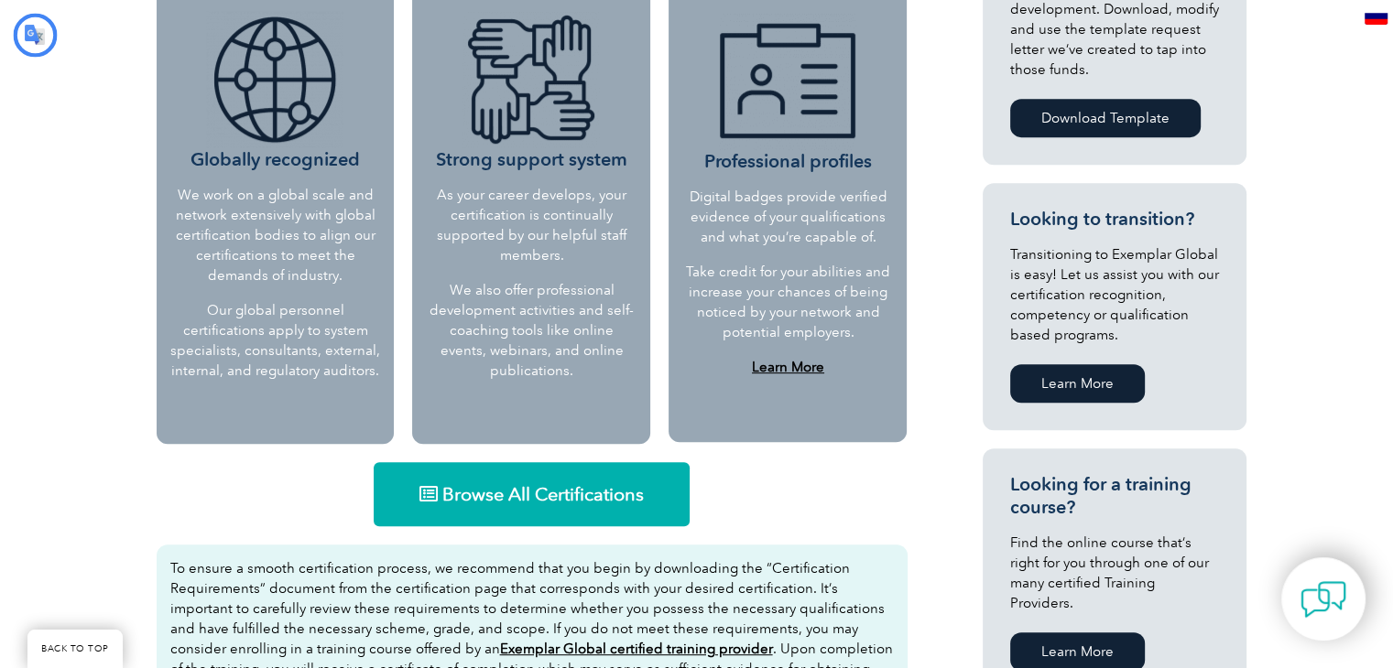
type input "Поиск"
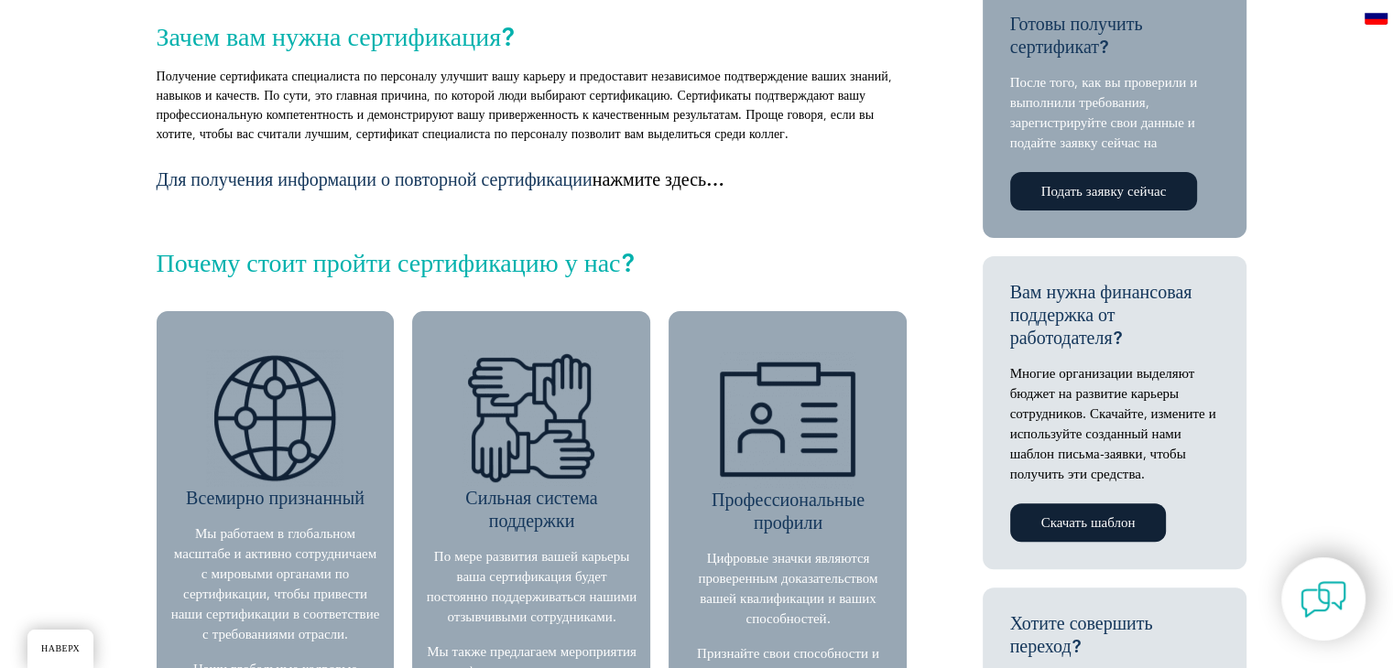
scroll to position [79, 0]
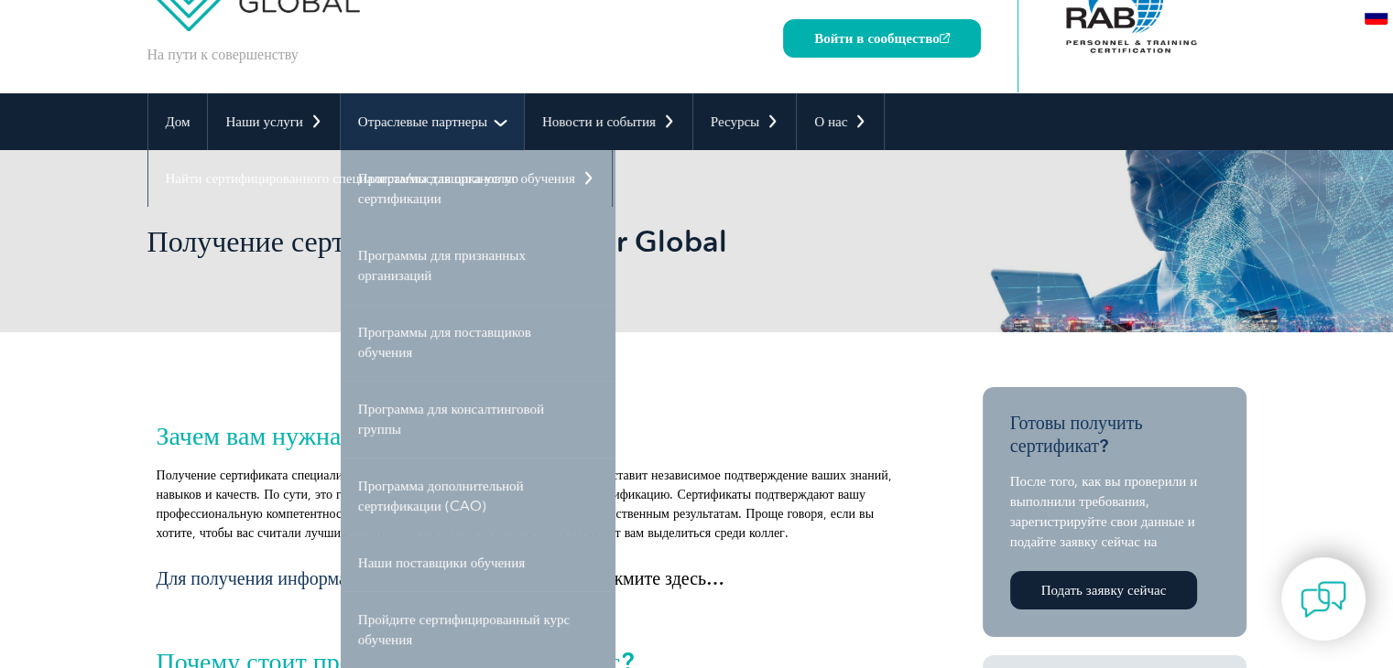
click at [444, 121] on font "Отраслевые партнеры" at bounding box center [422, 122] width 129 height 16
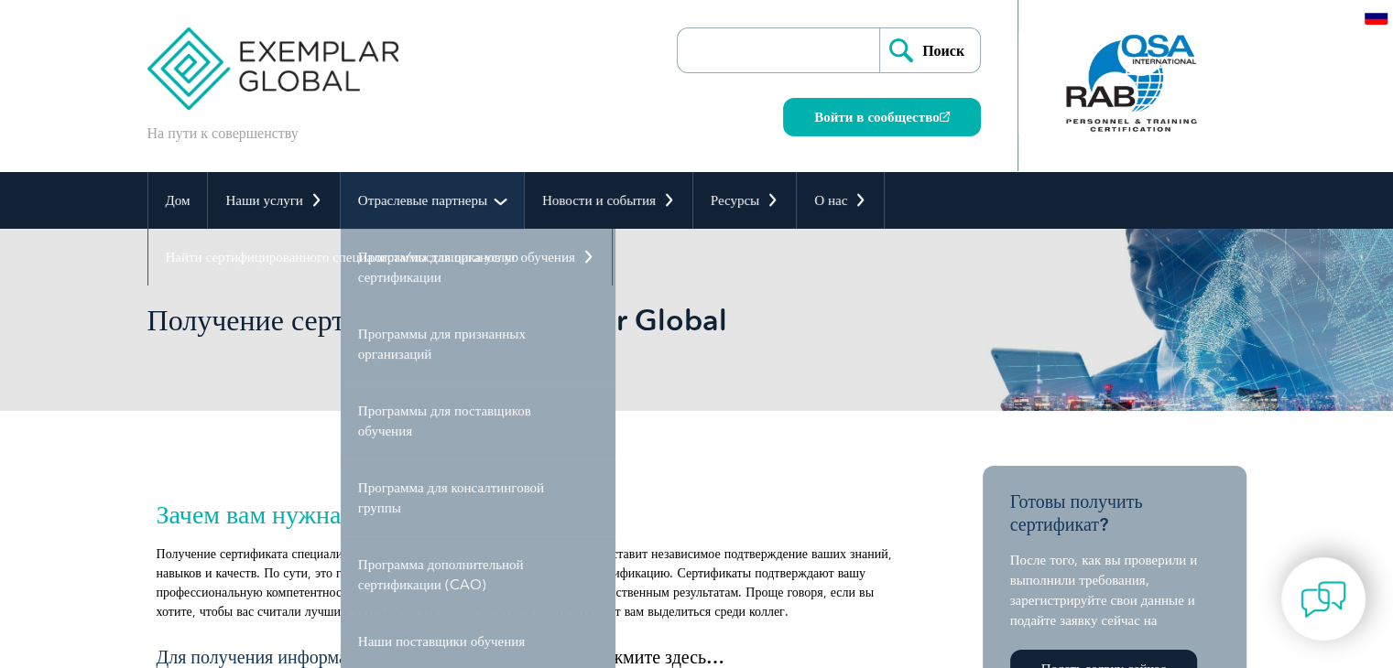
click at [458, 215] on link "Отраслевые партнеры" at bounding box center [432, 200] width 183 height 57
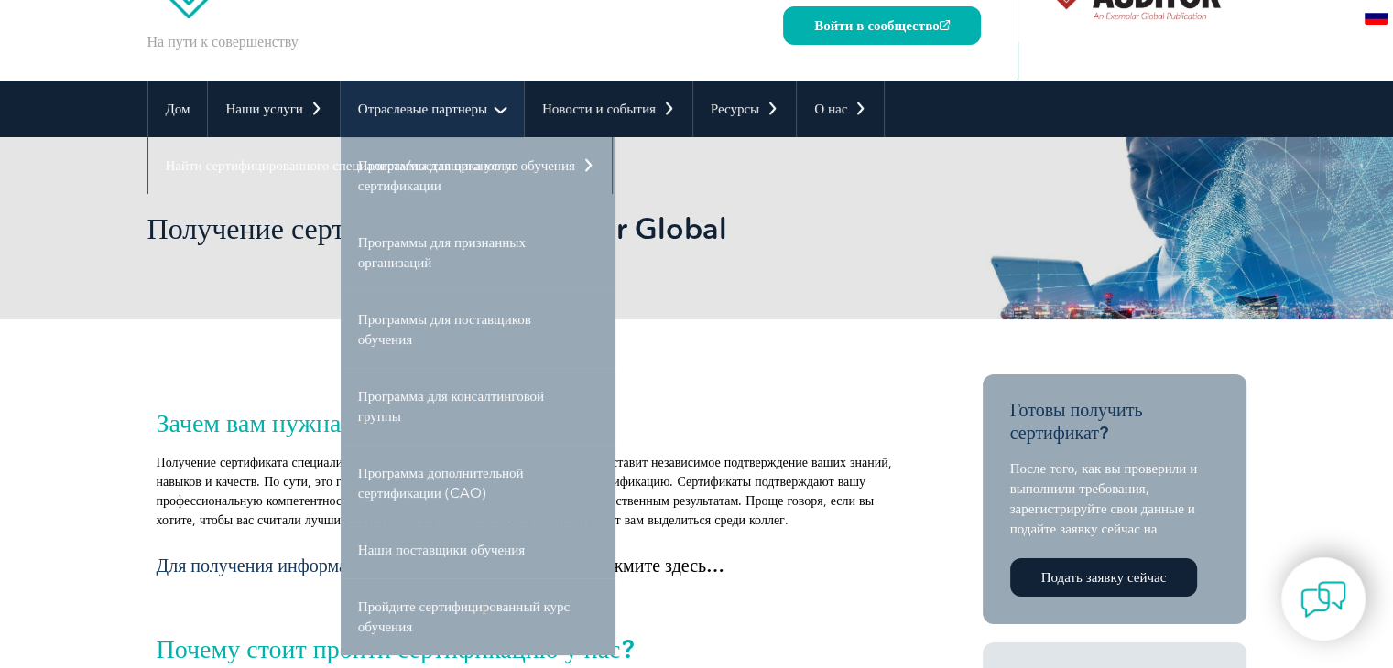
click at [465, 122] on link "Отраслевые партнеры" at bounding box center [432, 109] width 183 height 57
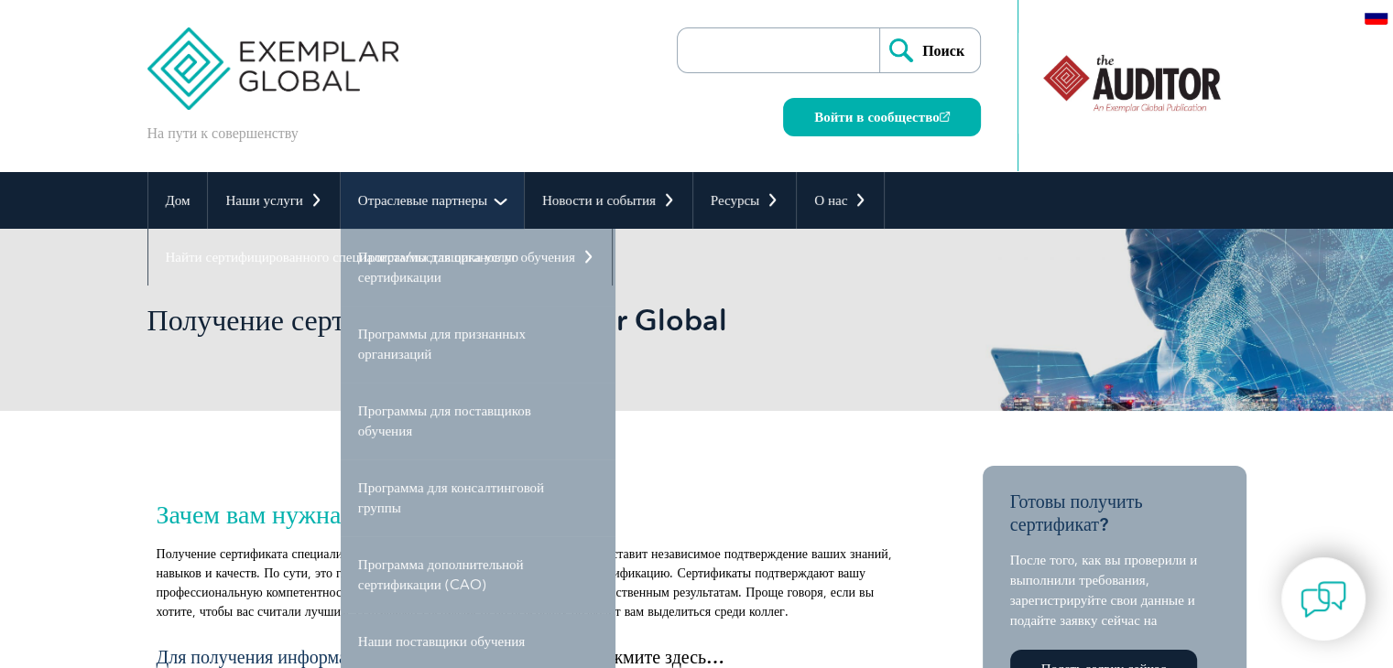
click at [504, 198] on link "Отраслевые партнеры" at bounding box center [432, 200] width 183 height 57
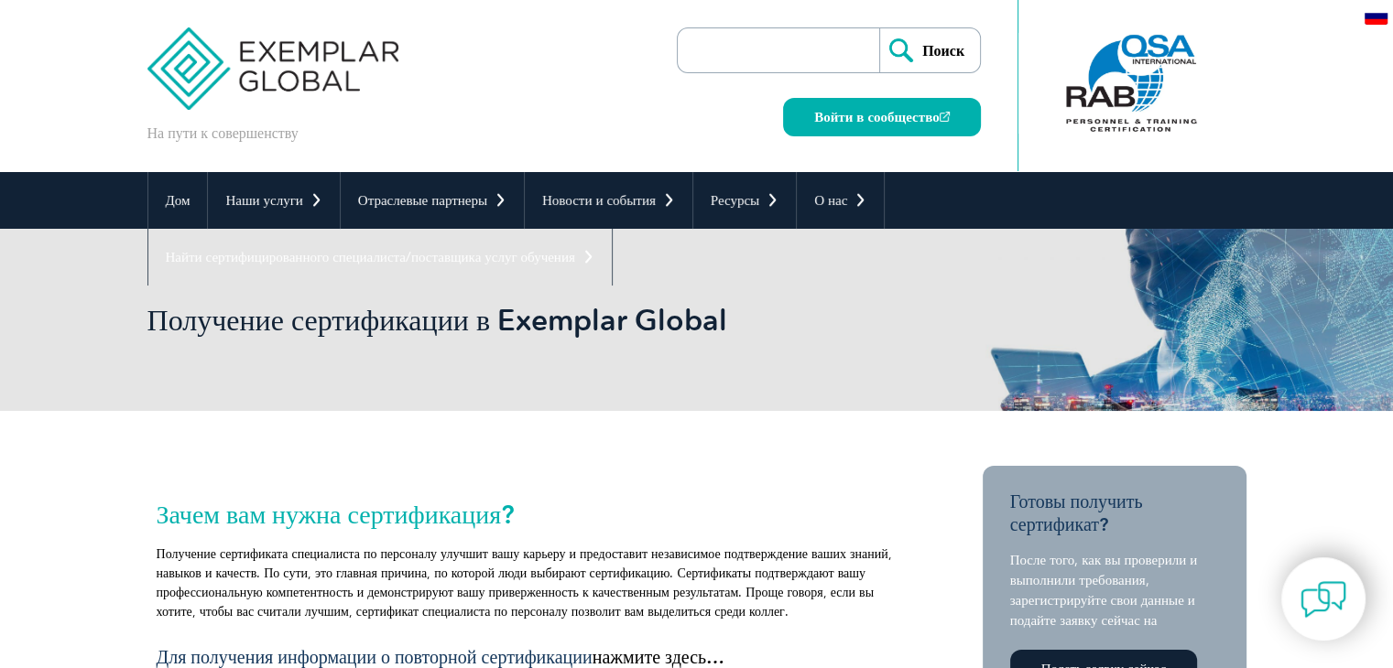
click at [755, 49] on input "search" at bounding box center [783, 50] width 192 height 44
type input "требования для кандидатов"
click at [879, 28] on input "Поиск" at bounding box center [929, 50] width 101 height 44
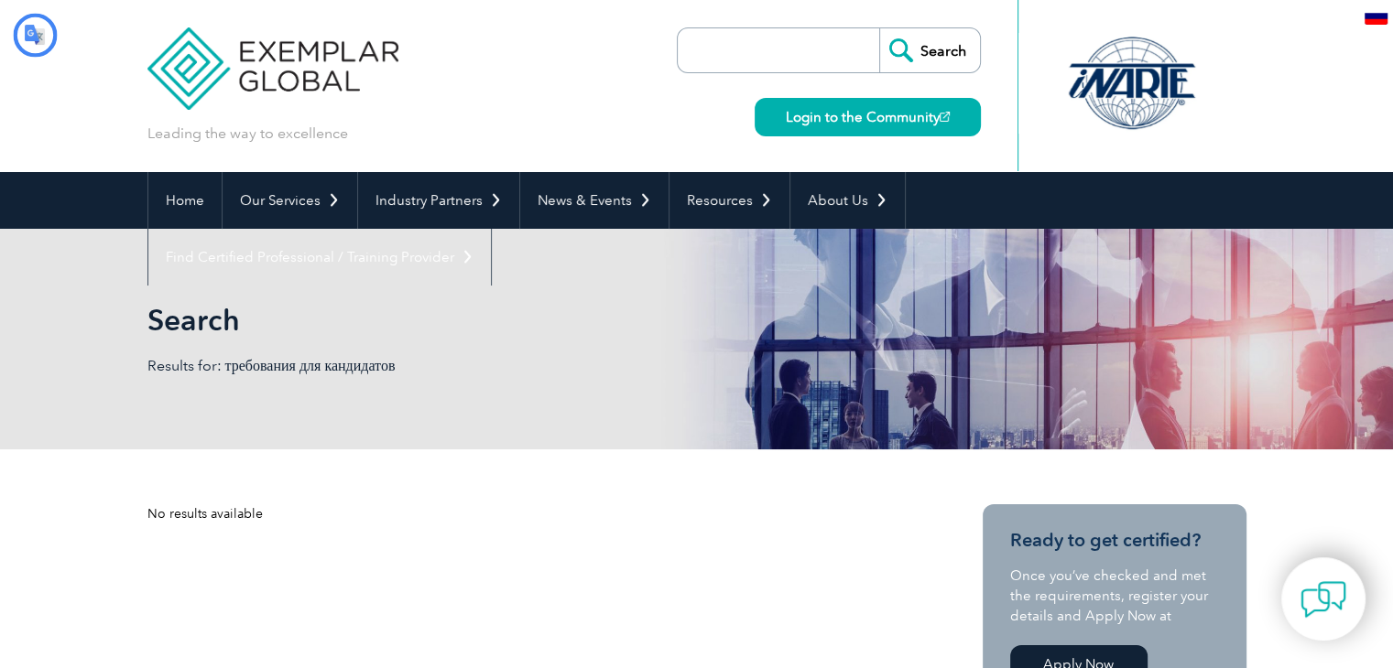
type input "Поиск"
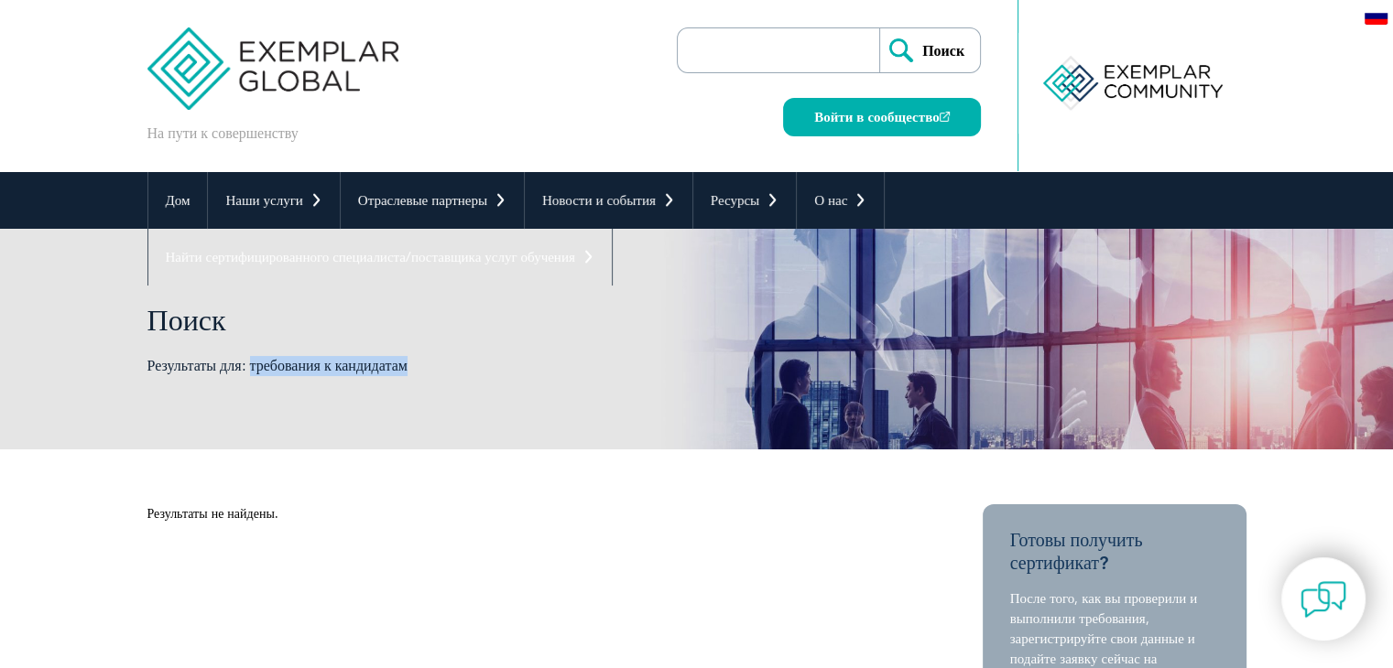
drag, startPoint x: 249, startPoint y: 365, endPoint x: 425, endPoint y: 364, distance: 175.8
click at [424, 364] on p "Результаты для: требования к кандидатам" at bounding box center [421, 366] width 549 height 20
copy font "требования к кандидатам"
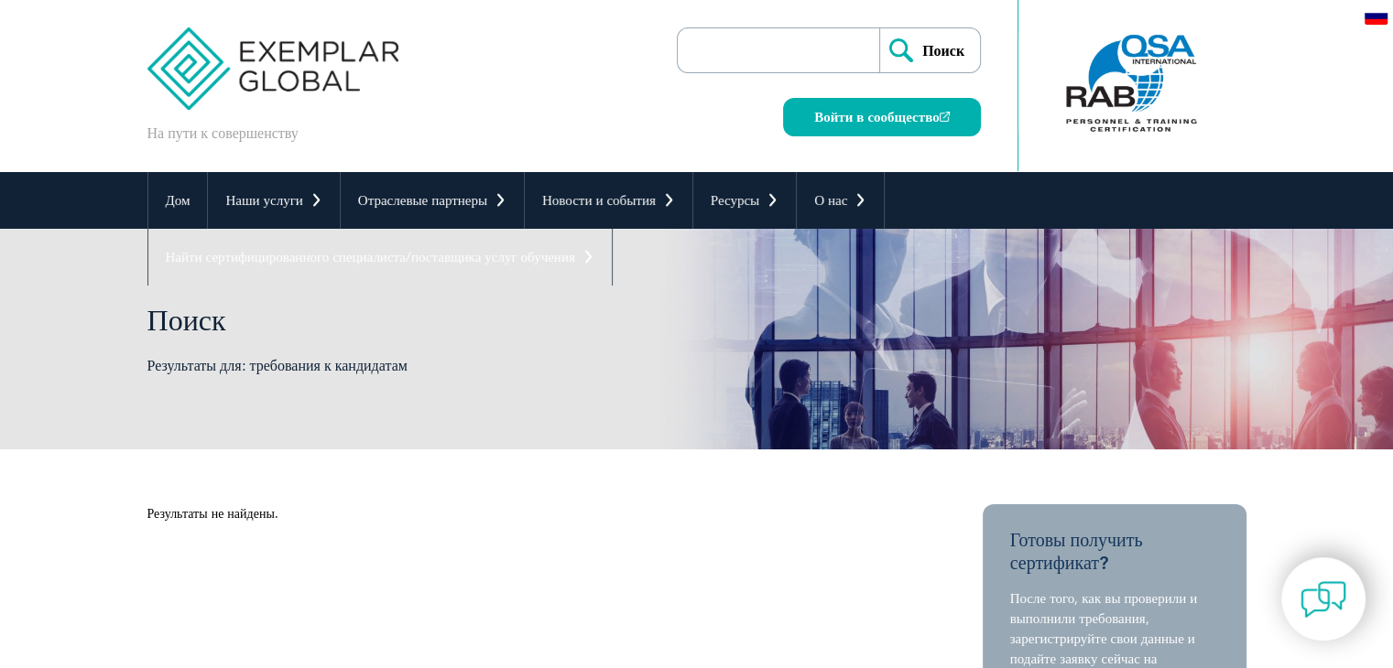
click at [816, 39] on input "search" at bounding box center [783, 50] width 192 height 44
paste input "requirements for candidates"
type input "requirements for candidates"
click at [867, 129] on link "Войти в сообщество" at bounding box center [881, 117] width 197 height 38
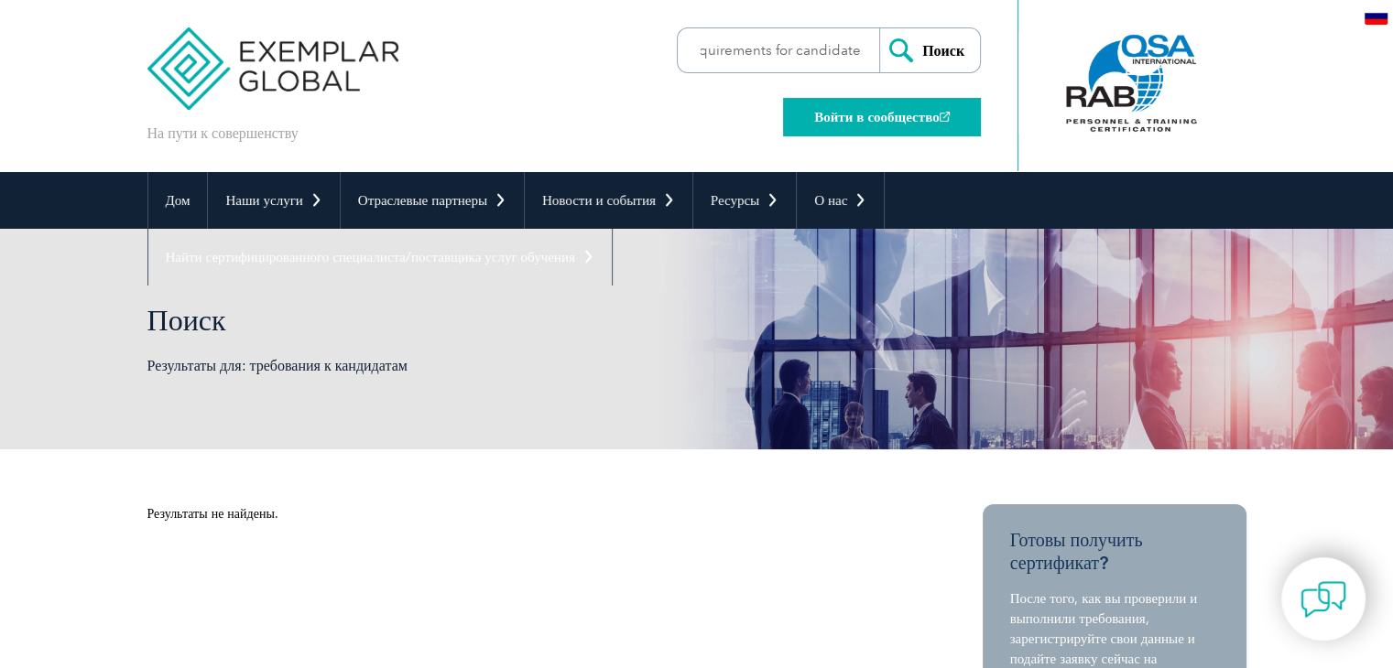
scroll to position [0, 0]
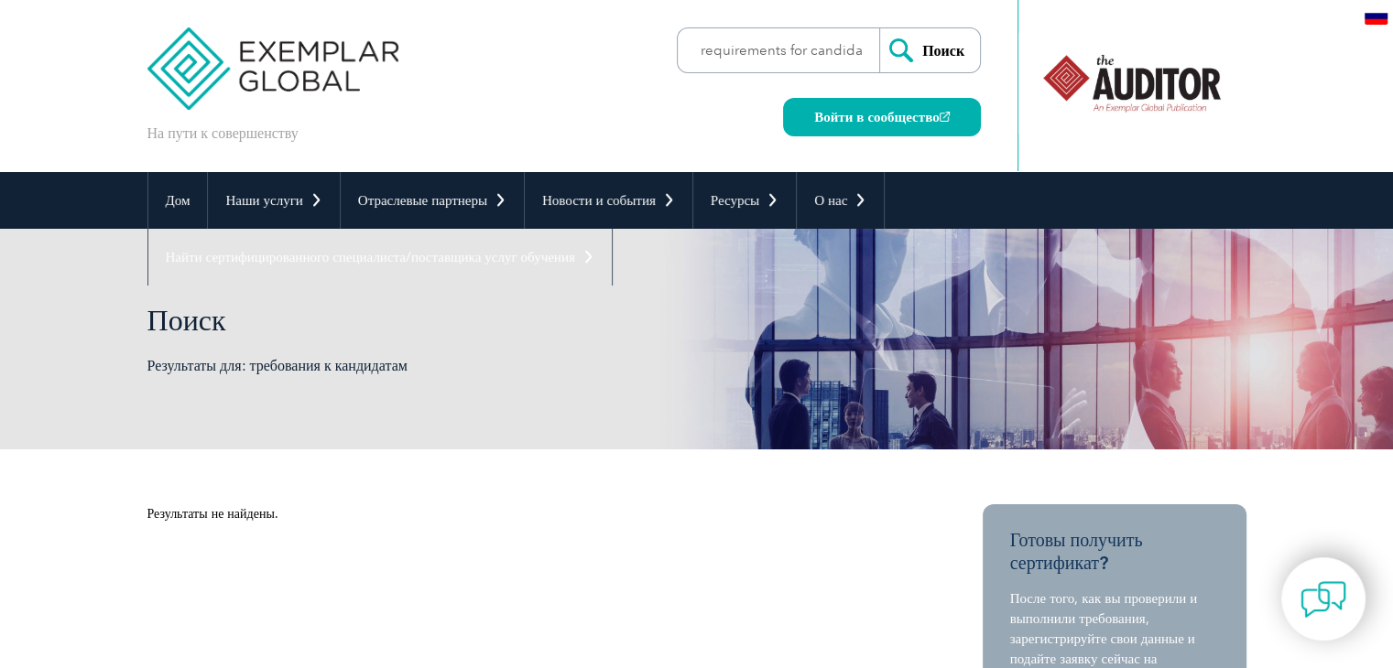
click at [942, 46] on input "Поиск" at bounding box center [929, 50] width 101 height 44
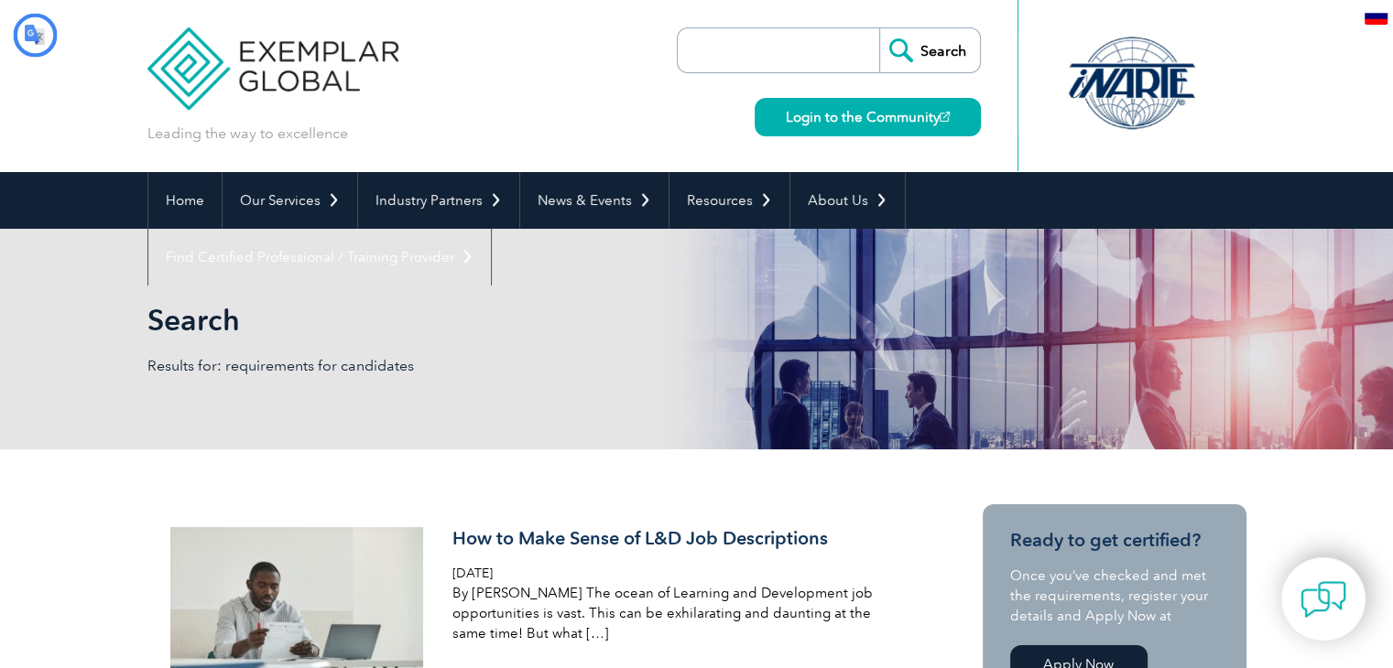
type input "Поиск"
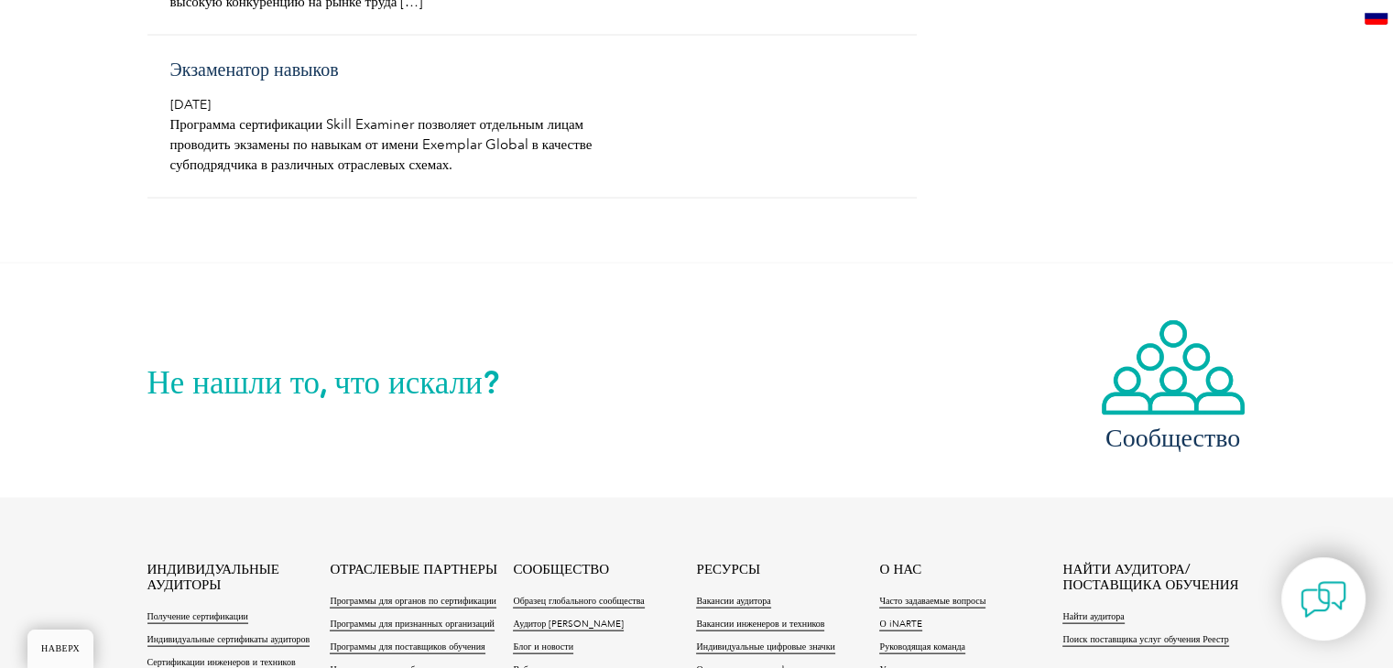
scroll to position [3937, 0]
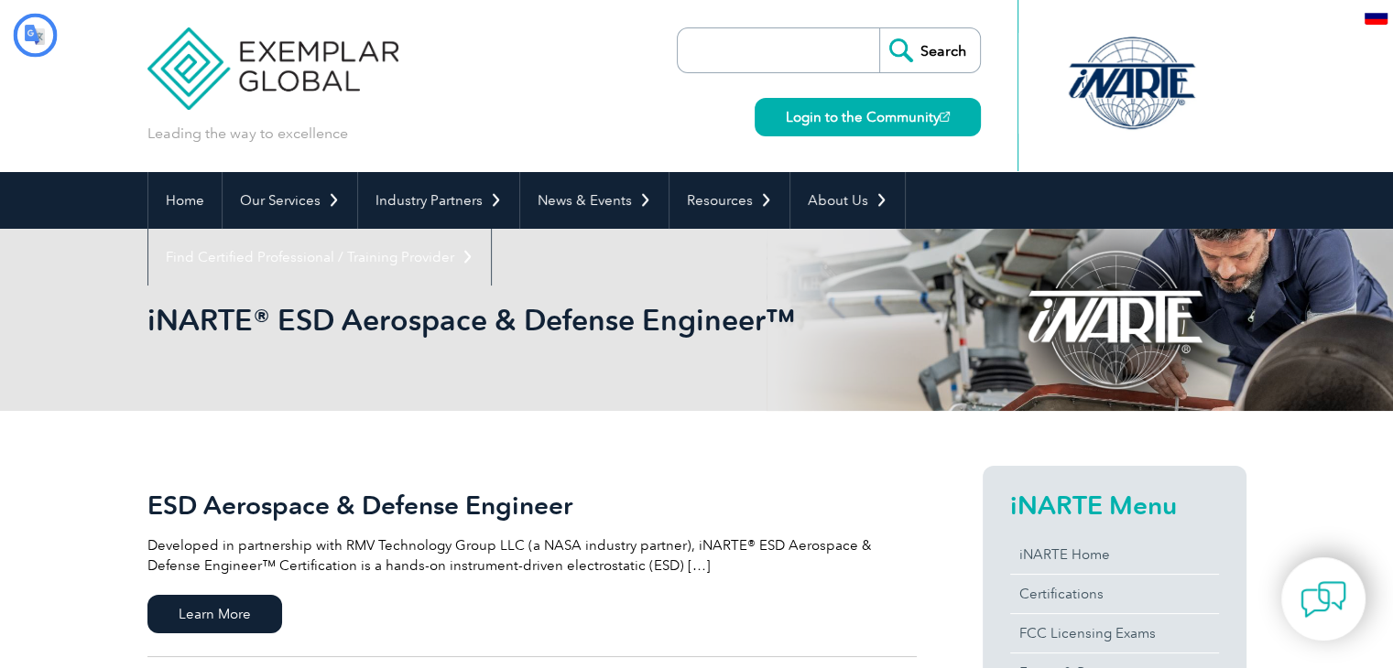
type input "Поиск"
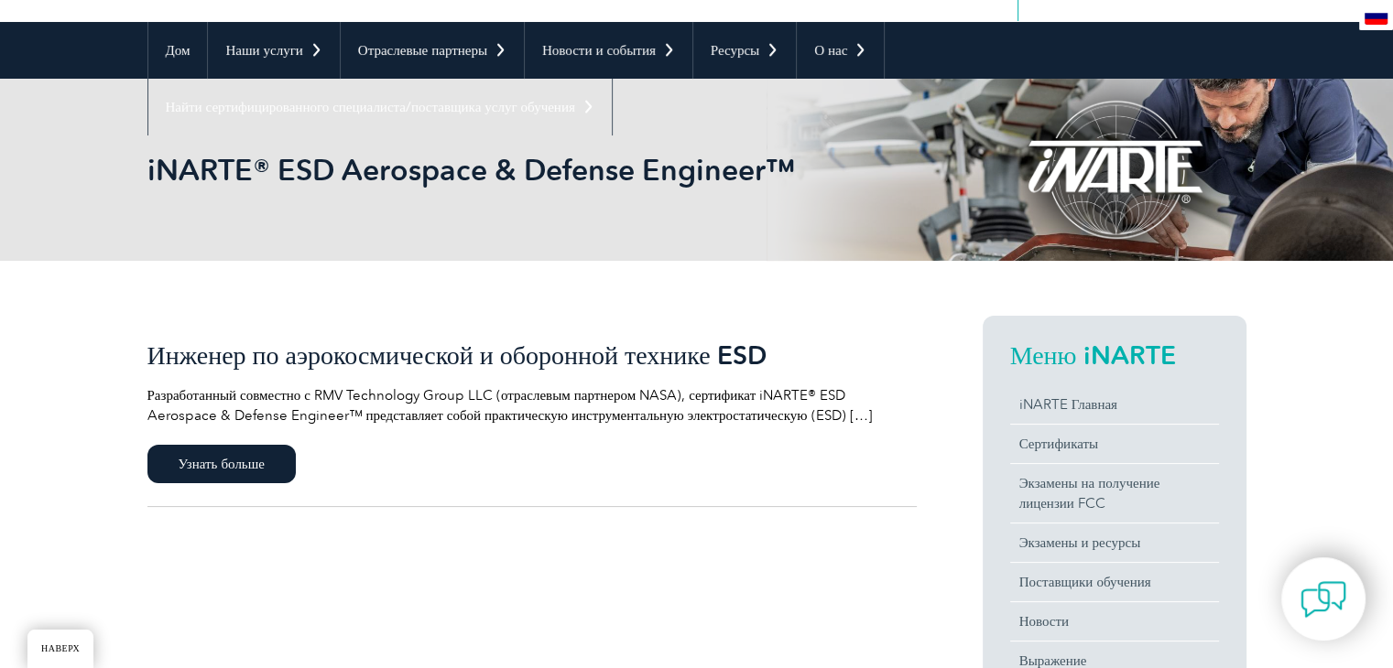
scroll to position [183, 0]
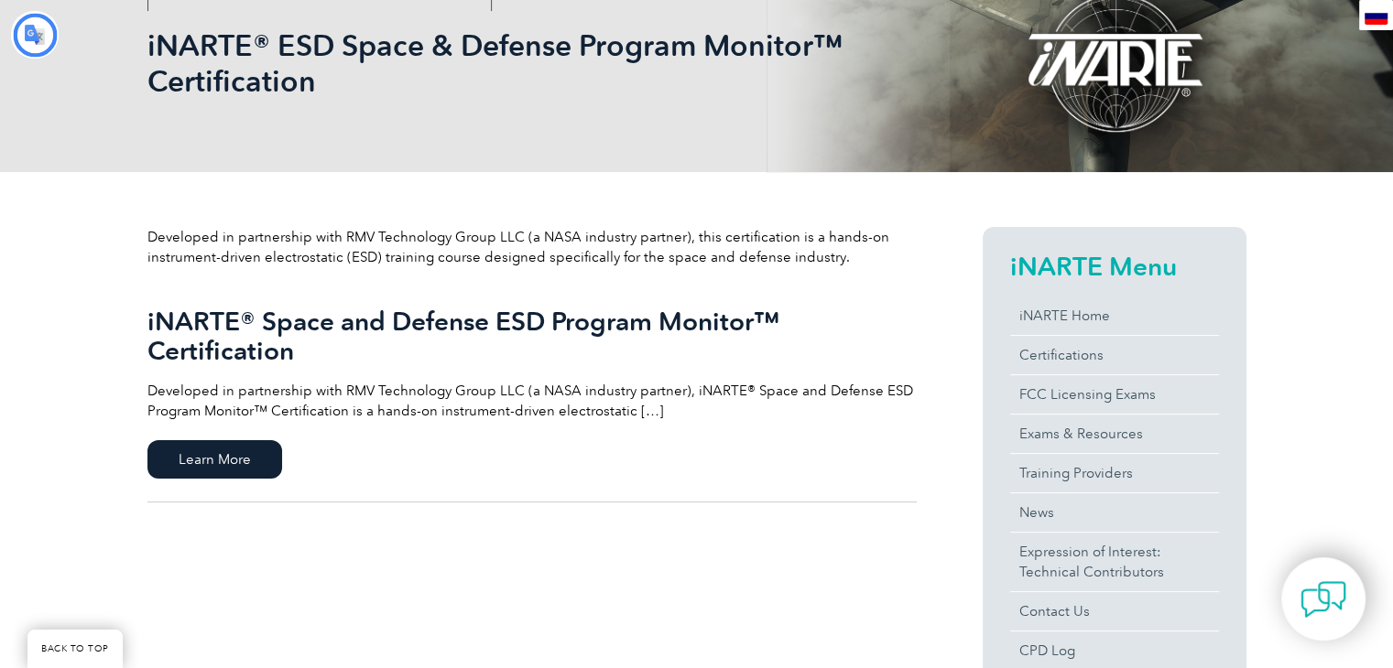
type input "Поиск"
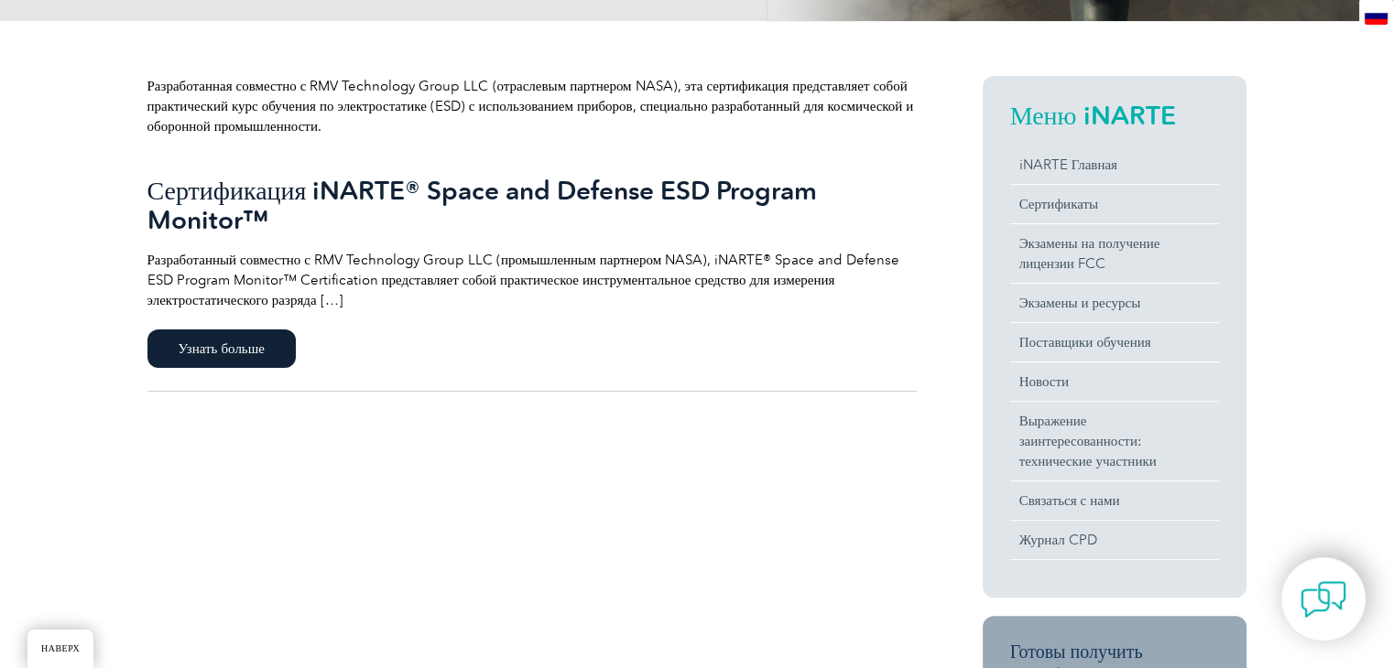
scroll to position [458, 0]
